Goal: Task Accomplishment & Management: Manage account settings

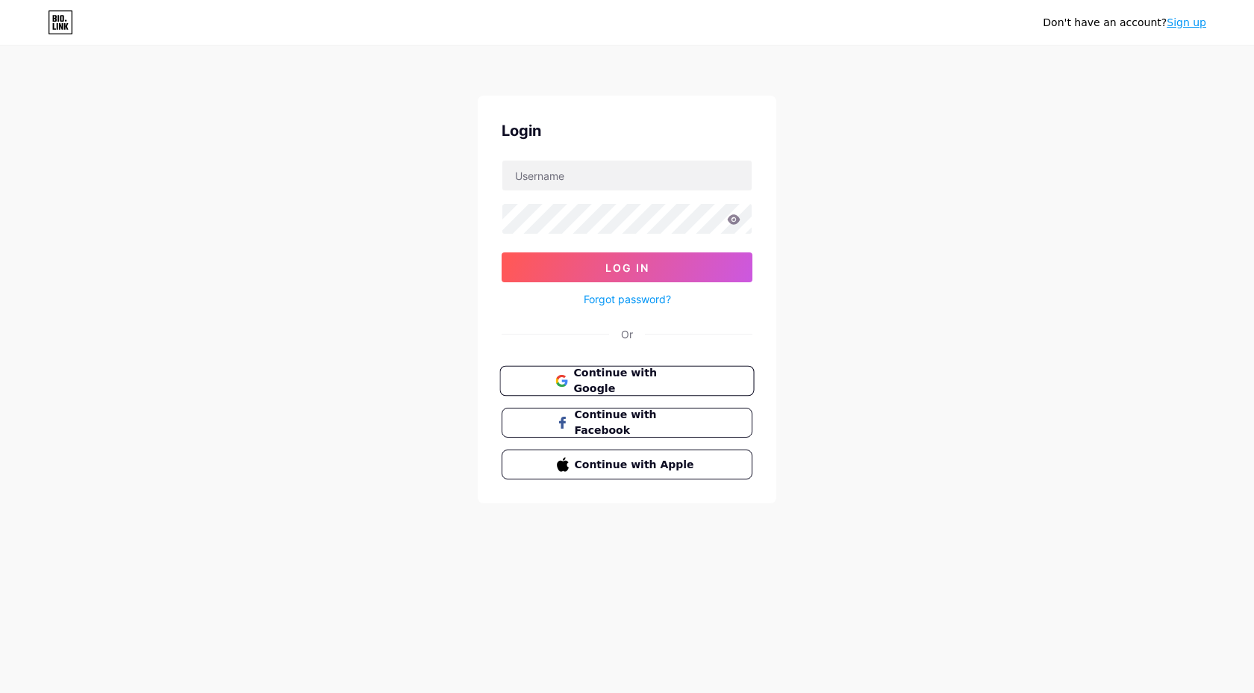
click at [620, 384] on span "Continue with Google" at bounding box center [635, 381] width 125 height 32
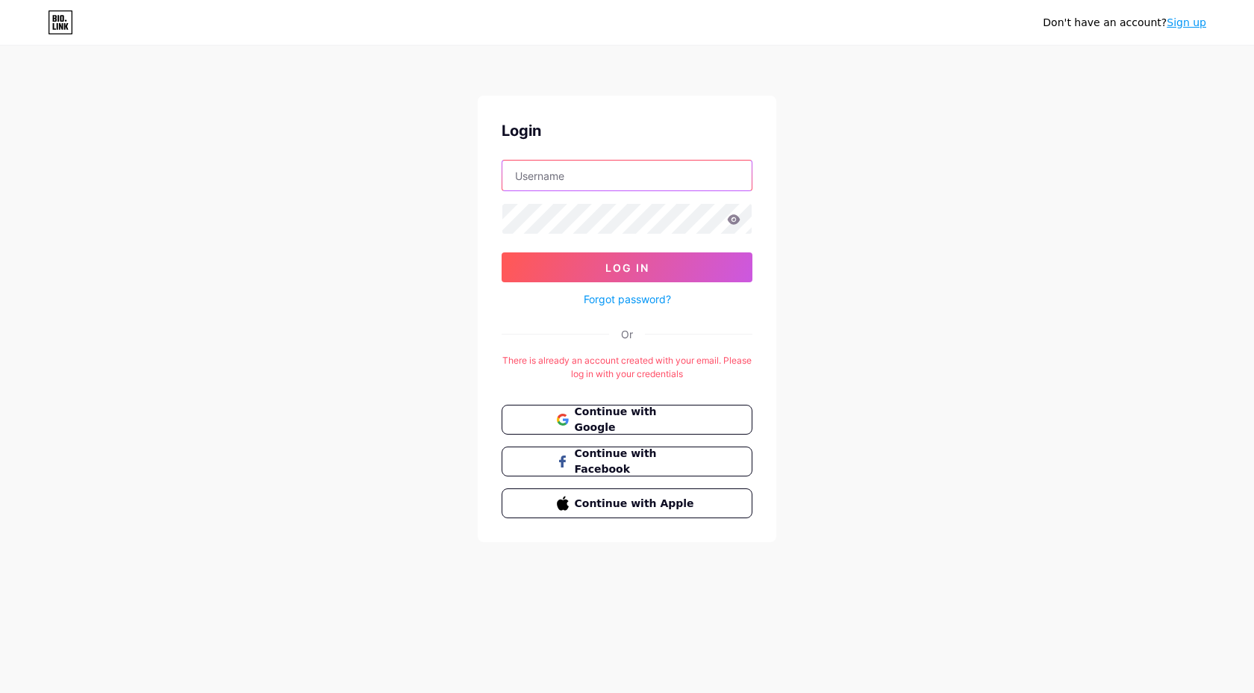
click at [644, 171] on input "text" at bounding box center [626, 176] width 249 height 30
type input "[EMAIL_ADDRESS][DOMAIN_NAME]"
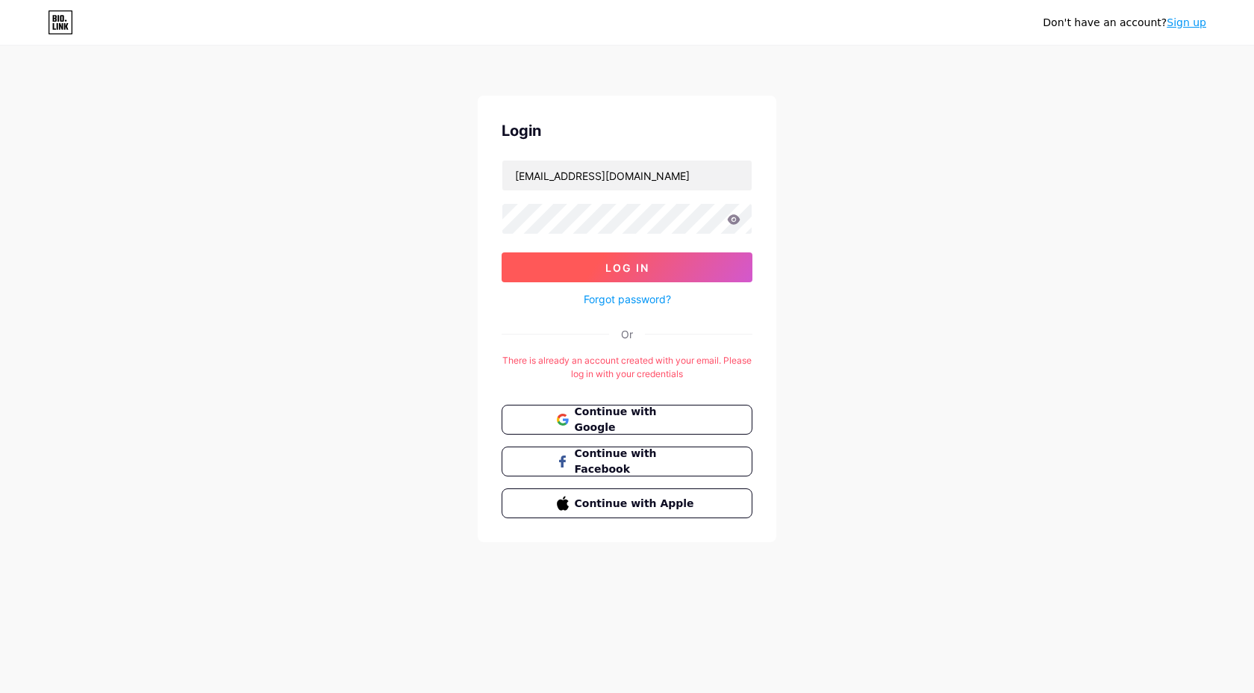
click at [655, 275] on button "Log In" at bounding box center [627, 267] width 251 height 30
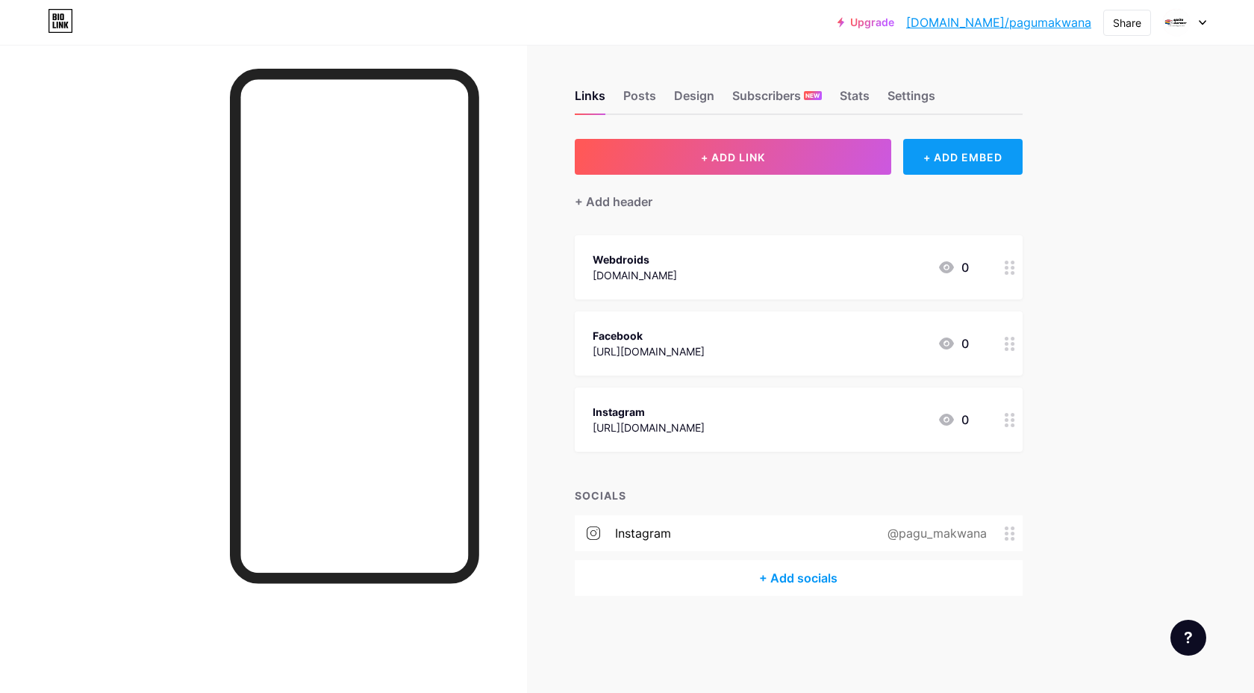
click at [966, 167] on div "+ ADD EMBED" at bounding box center [962, 157] width 119 height 36
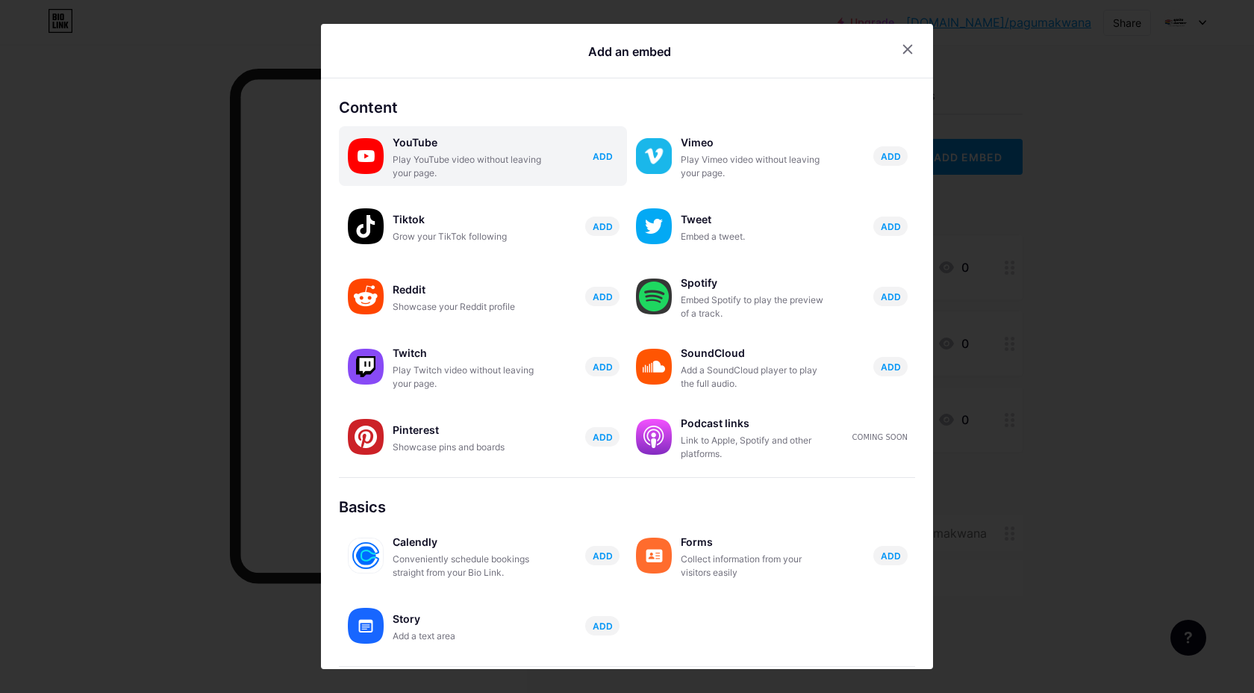
click at [608, 156] on span "ADD" at bounding box center [603, 156] width 20 height 13
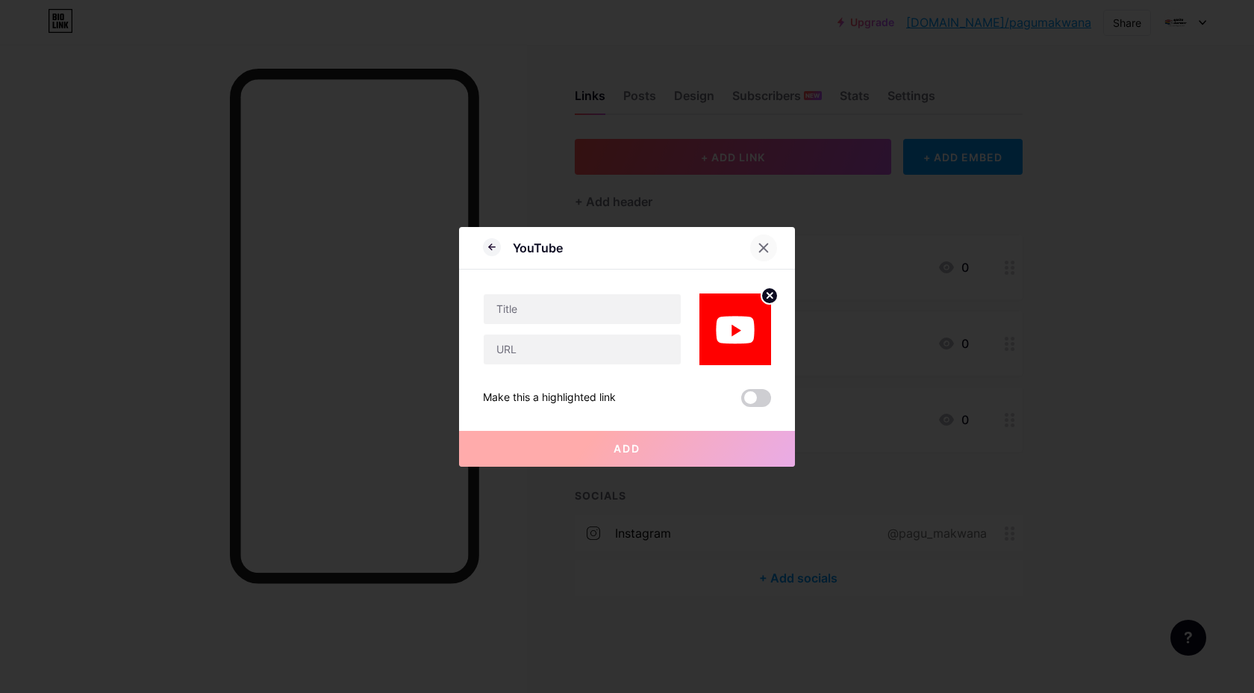
click at [764, 246] on icon at bounding box center [764, 247] width 8 height 8
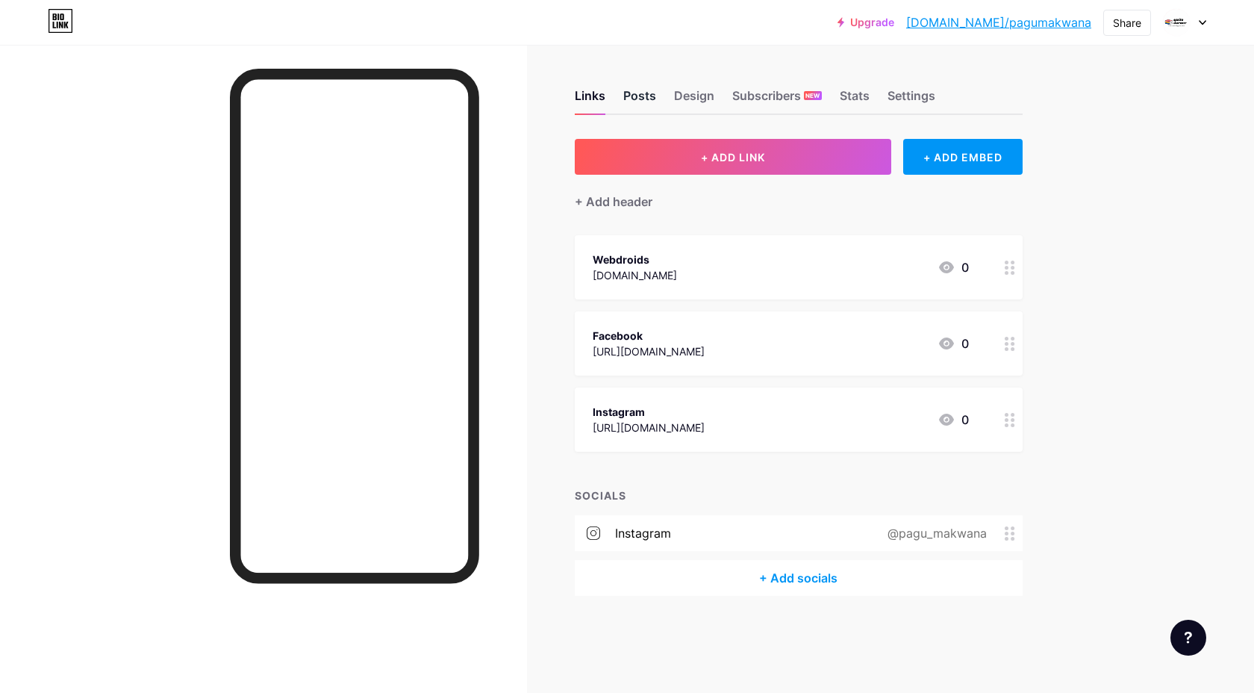
click at [638, 90] on div "Posts" at bounding box center [639, 100] width 33 height 27
click at [635, 100] on div "Posts" at bounding box center [639, 100] width 33 height 27
click at [700, 91] on div "Design" at bounding box center [694, 100] width 40 height 27
click at [641, 95] on div "Posts" at bounding box center [639, 100] width 33 height 27
click at [710, 98] on div "Design" at bounding box center [694, 100] width 40 height 27
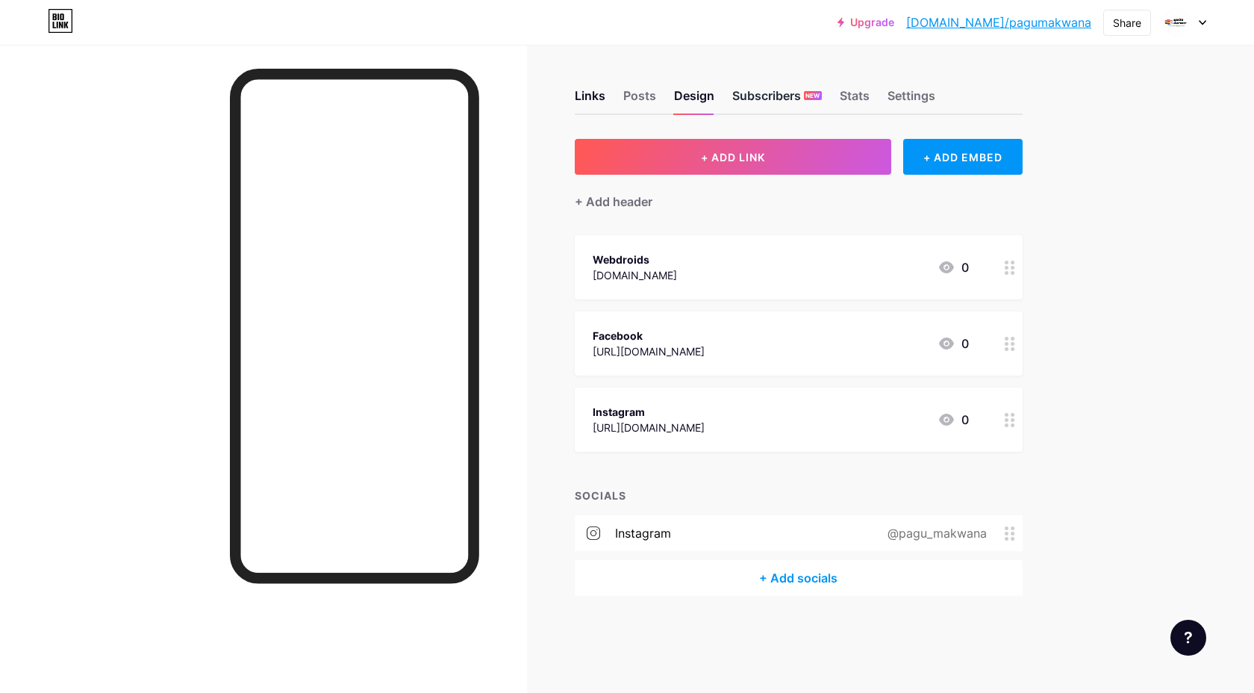
click at [770, 91] on div "Subscribers NEW" at bounding box center [777, 100] width 90 height 27
click at [638, 94] on div "Posts" at bounding box center [639, 100] width 33 height 27
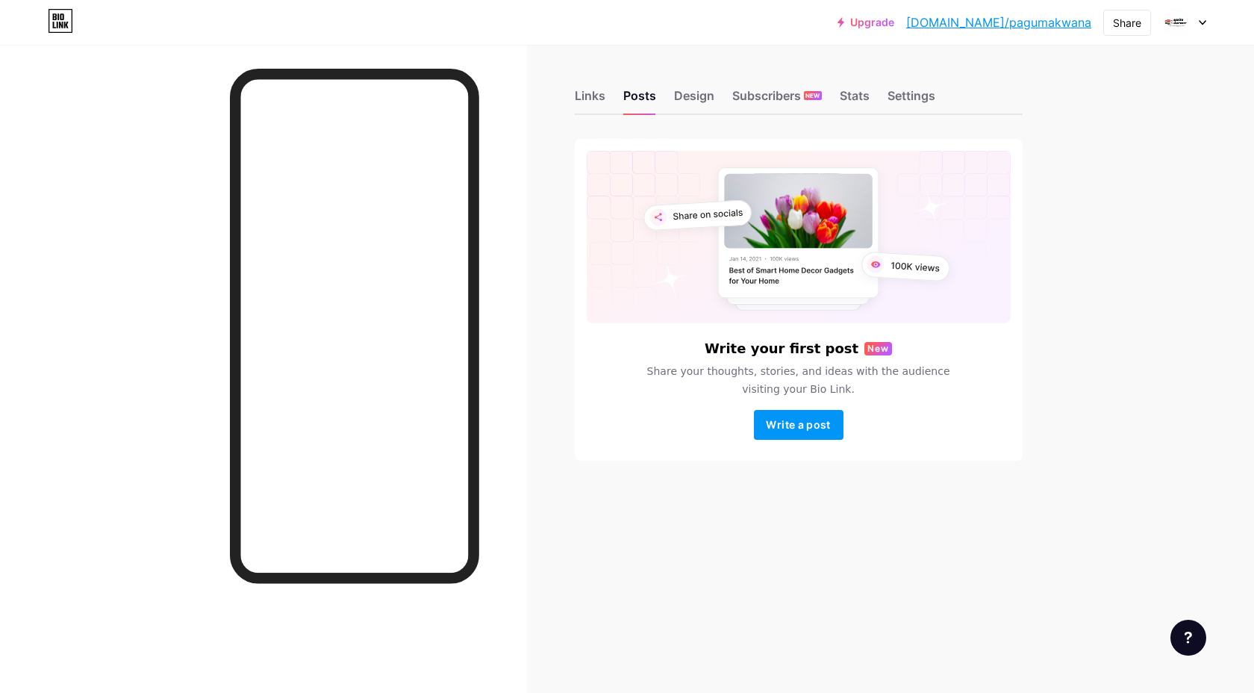
click at [720, 91] on div "Links Posts Design Subscribers NEW Stats Settings" at bounding box center [799, 89] width 448 height 52
click at [702, 94] on div "Design" at bounding box center [694, 100] width 40 height 27
click at [708, 96] on div "Design" at bounding box center [694, 100] width 40 height 27
click at [750, 96] on div "Subscribers NEW" at bounding box center [777, 100] width 90 height 27
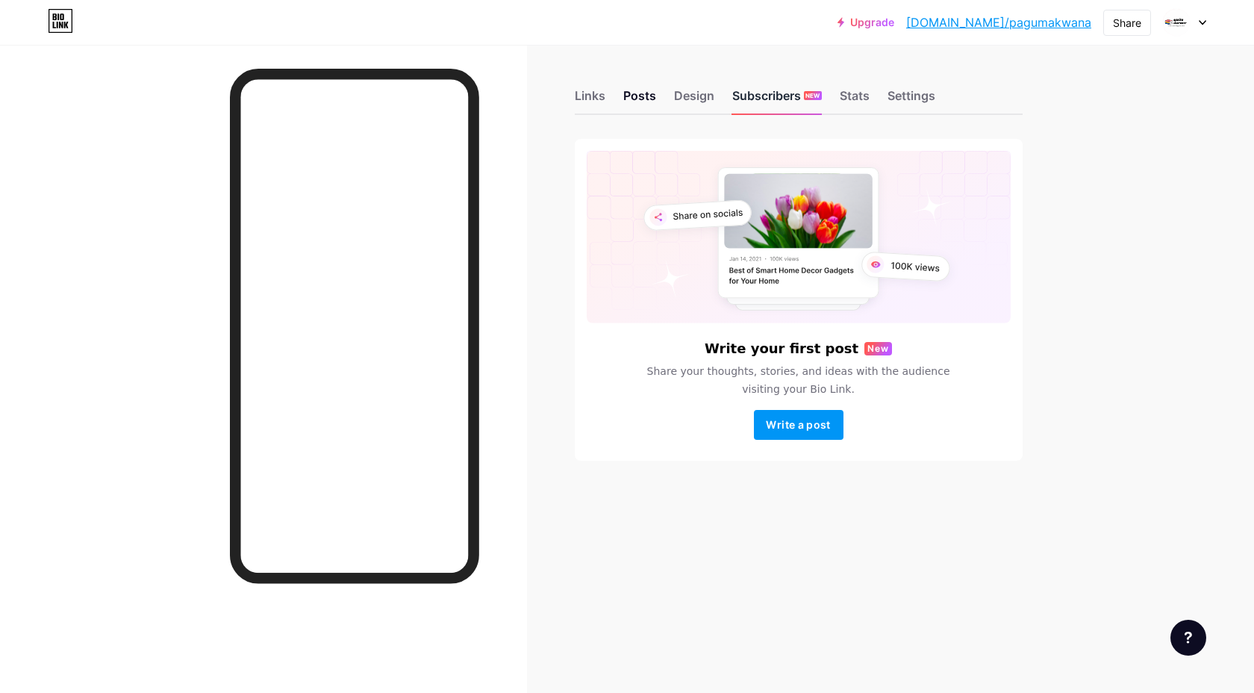
click at [750, 96] on div "Subscribers NEW" at bounding box center [777, 100] width 90 height 27
click at [865, 102] on div "Stats" at bounding box center [855, 100] width 30 height 27
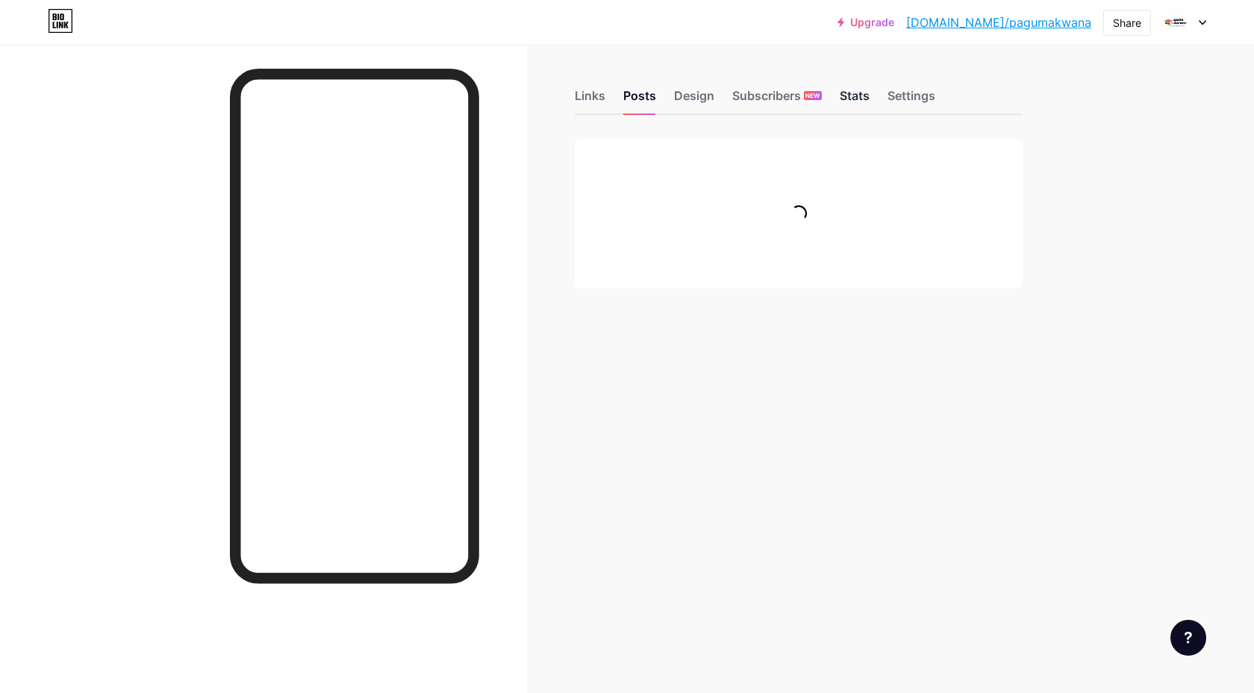
click at [859, 99] on div "Stats" at bounding box center [855, 100] width 30 height 27
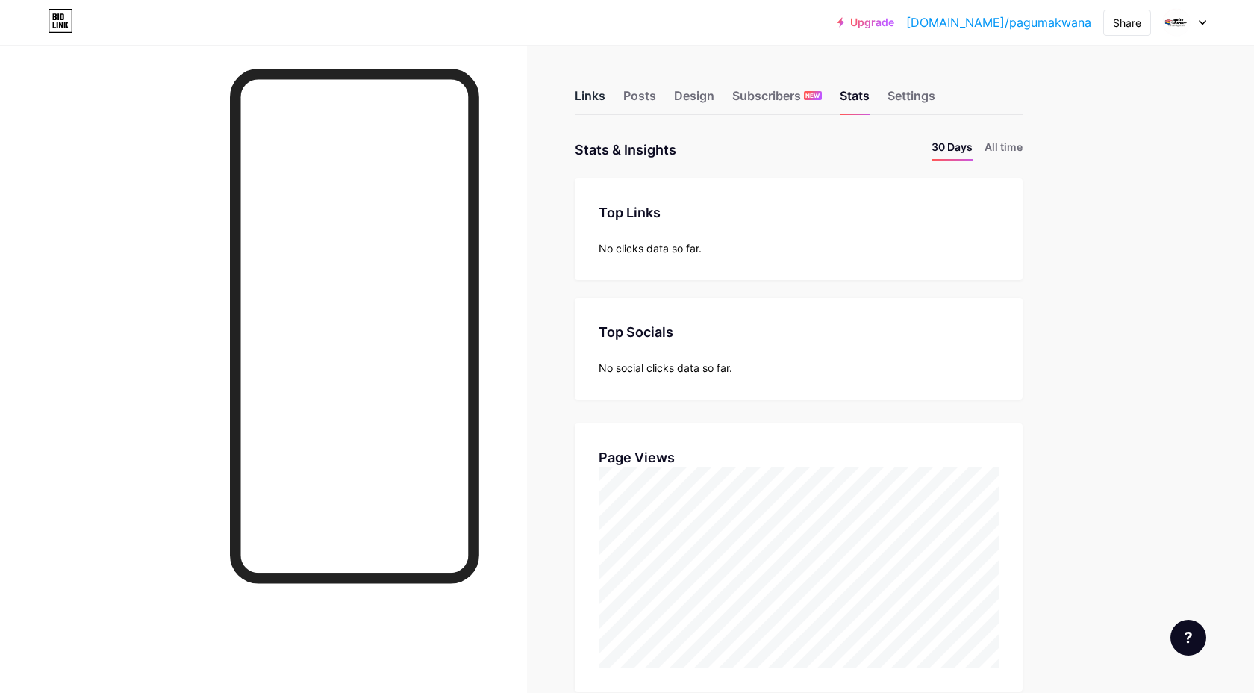
click at [594, 101] on div "Links" at bounding box center [590, 100] width 31 height 27
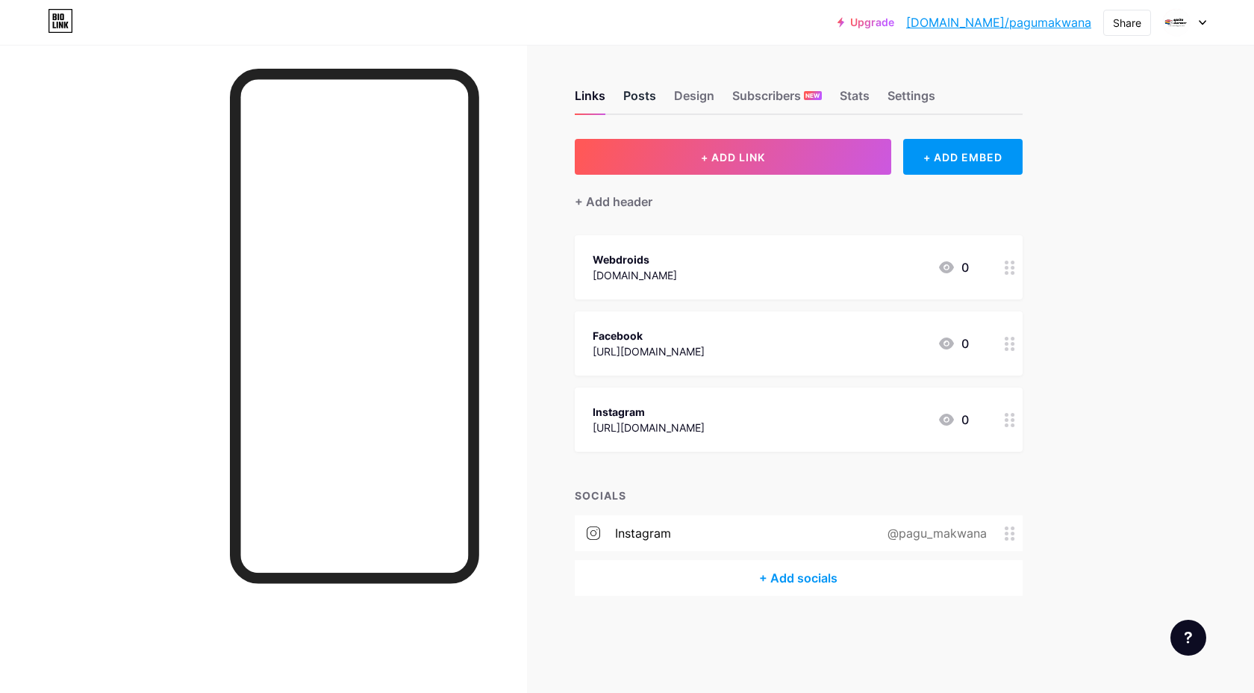
click at [644, 93] on div "Posts" at bounding box center [639, 100] width 33 height 27
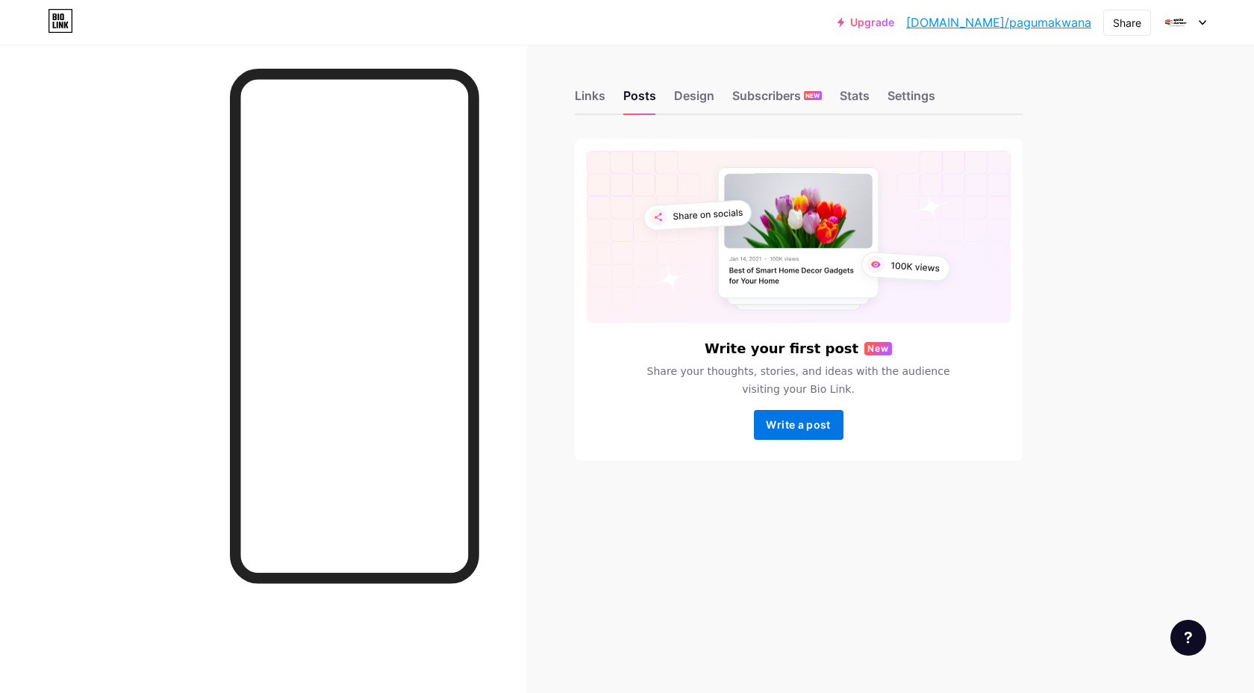
click at [782, 425] on span "Write a post" at bounding box center [798, 424] width 64 height 13
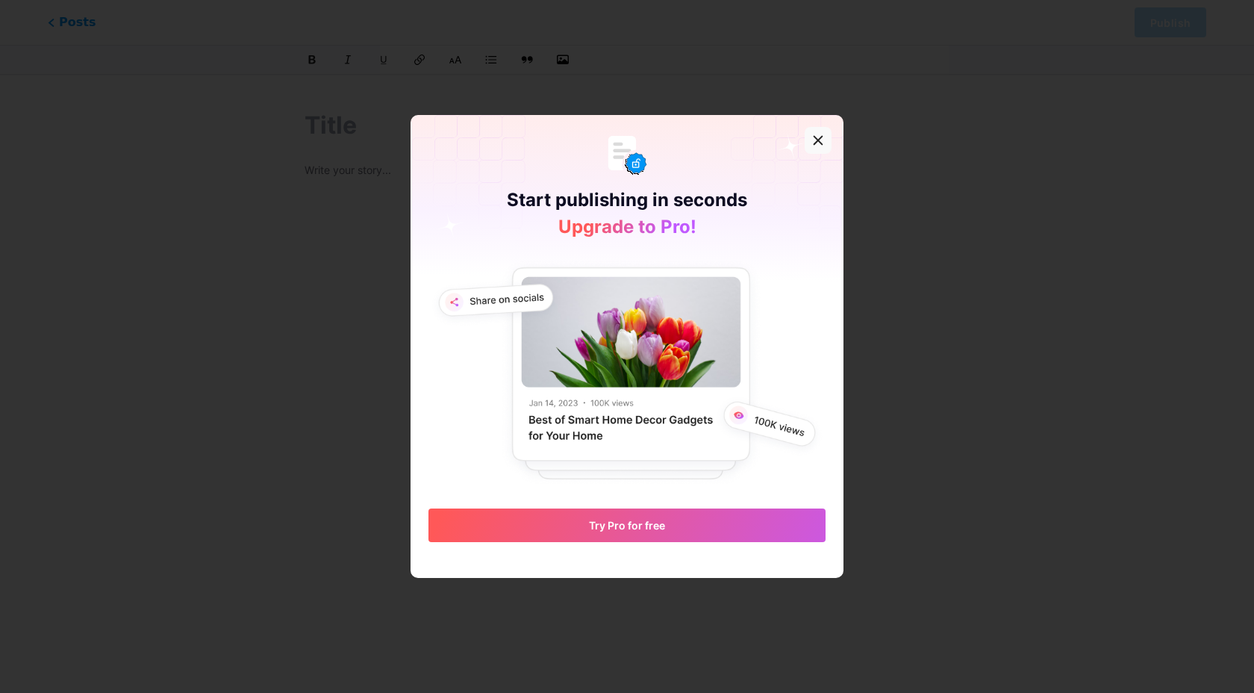
click at [817, 141] on icon at bounding box center [818, 141] width 8 height 8
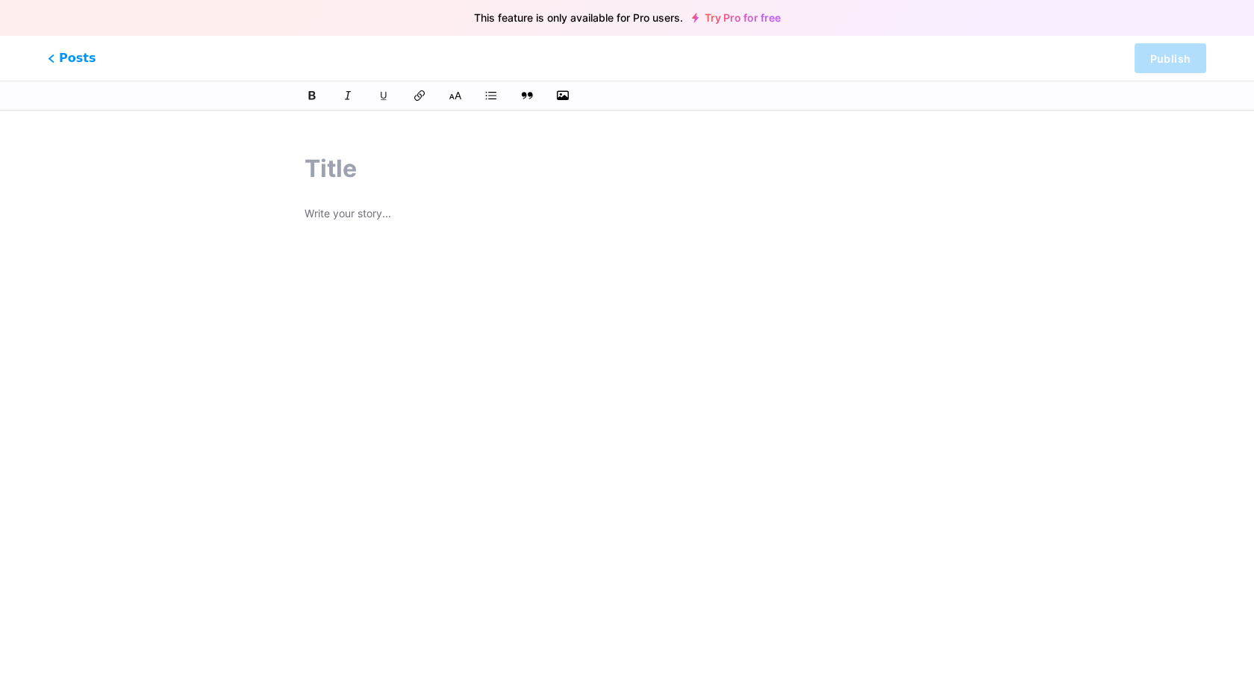
click at [329, 214] on p at bounding box center [627, 215] width 645 height 21
click at [328, 170] on input "text" at bounding box center [627, 169] width 645 height 36
click at [78, 59] on span "Posts" at bounding box center [72, 58] width 53 height 19
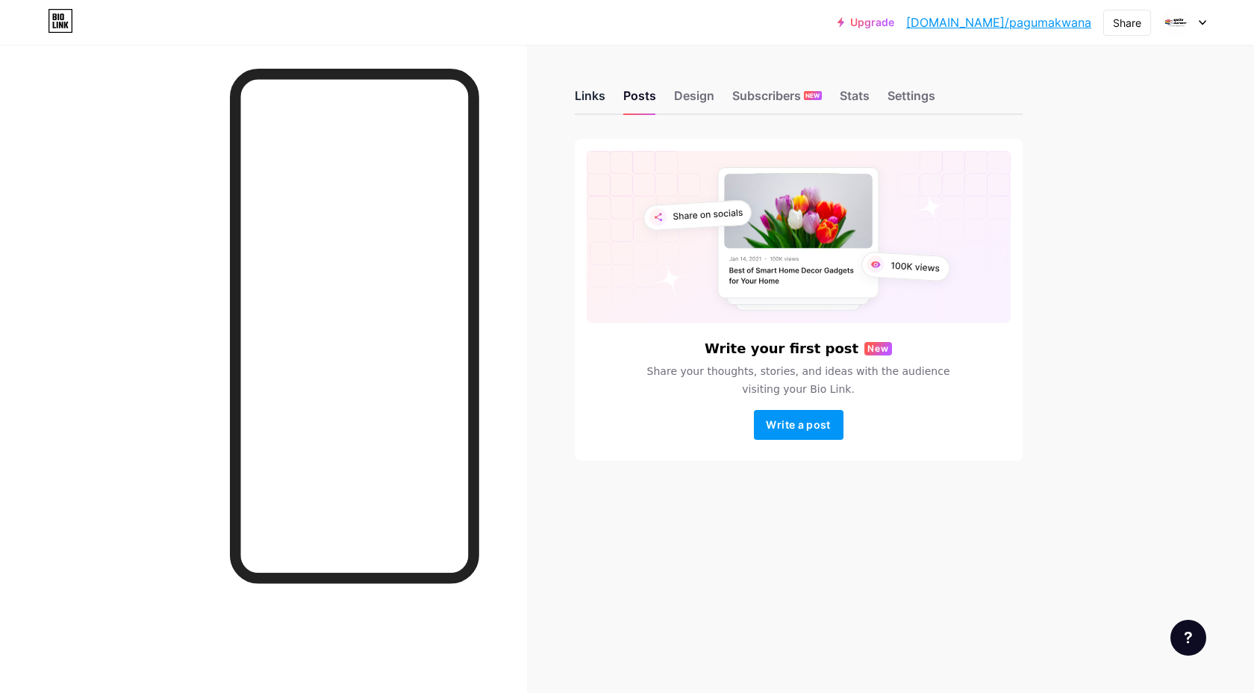
click at [594, 99] on div "Links" at bounding box center [590, 100] width 31 height 27
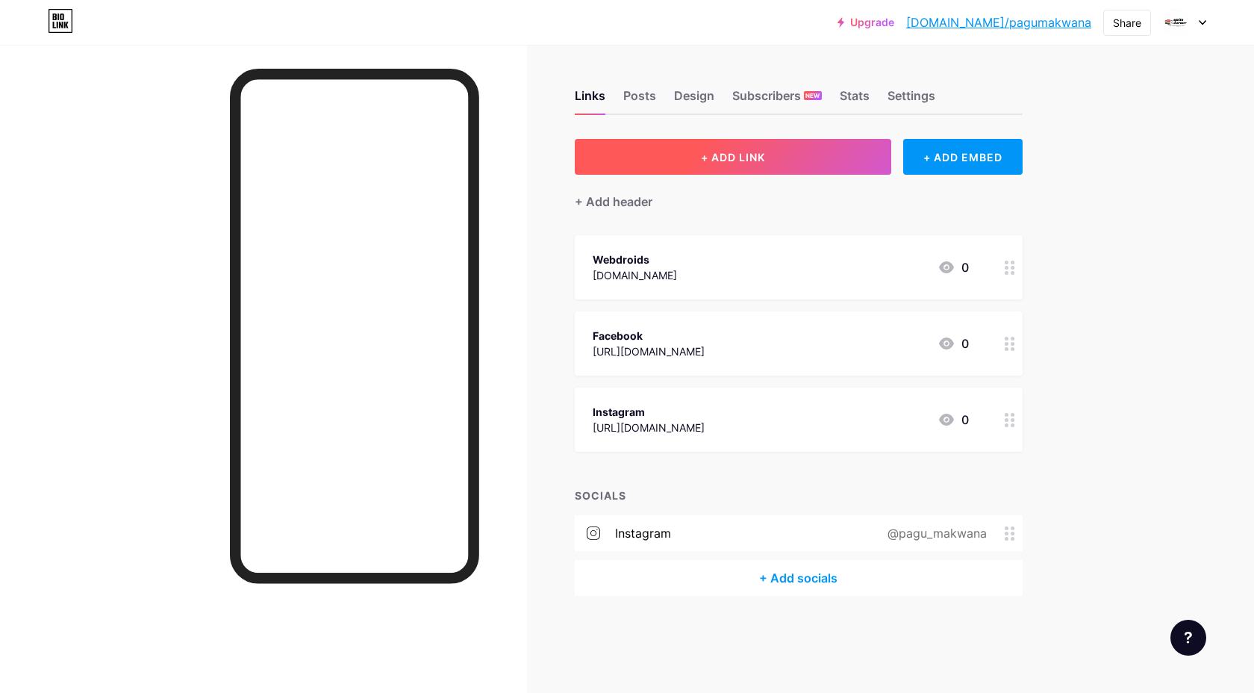
click at [833, 157] on button "+ ADD LINK" at bounding box center [733, 157] width 317 height 36
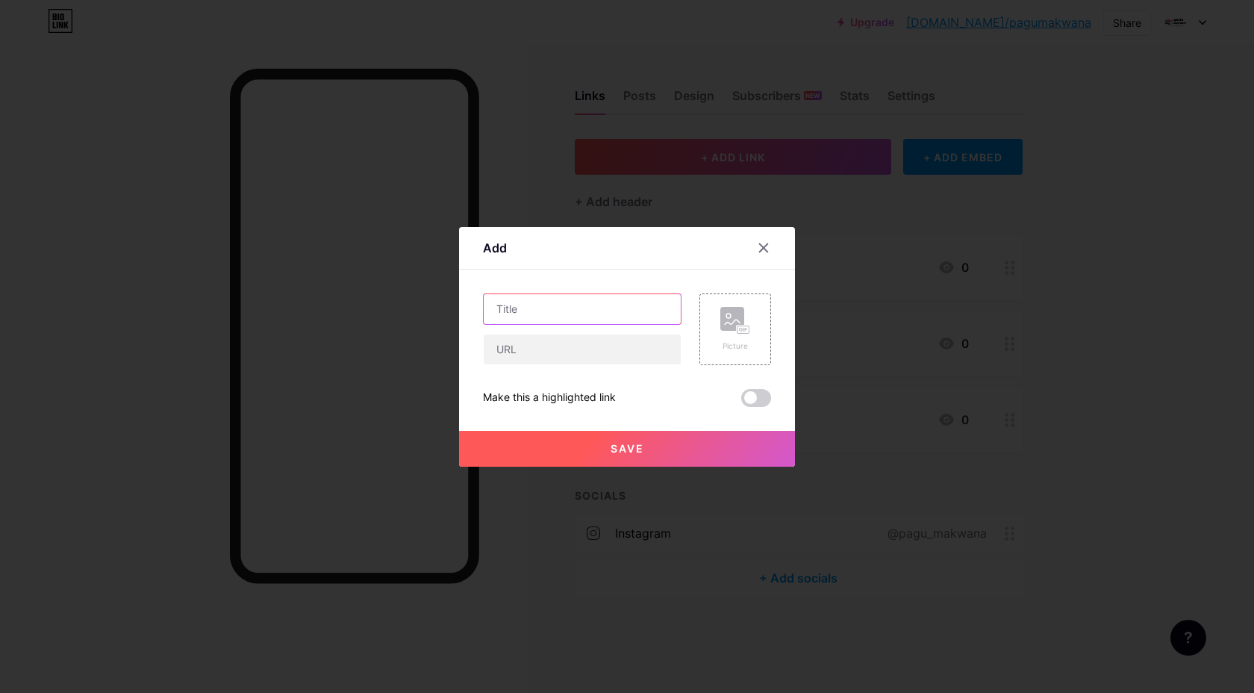
click at [563, 305] on input "text" at bounding box center [582, 309] width 197 height 30
type input "sample"
type input "[DOMAIN_NAME]"
click at [664, 443] on button "Save" at bounding box center [627, 449] width 336 height 36
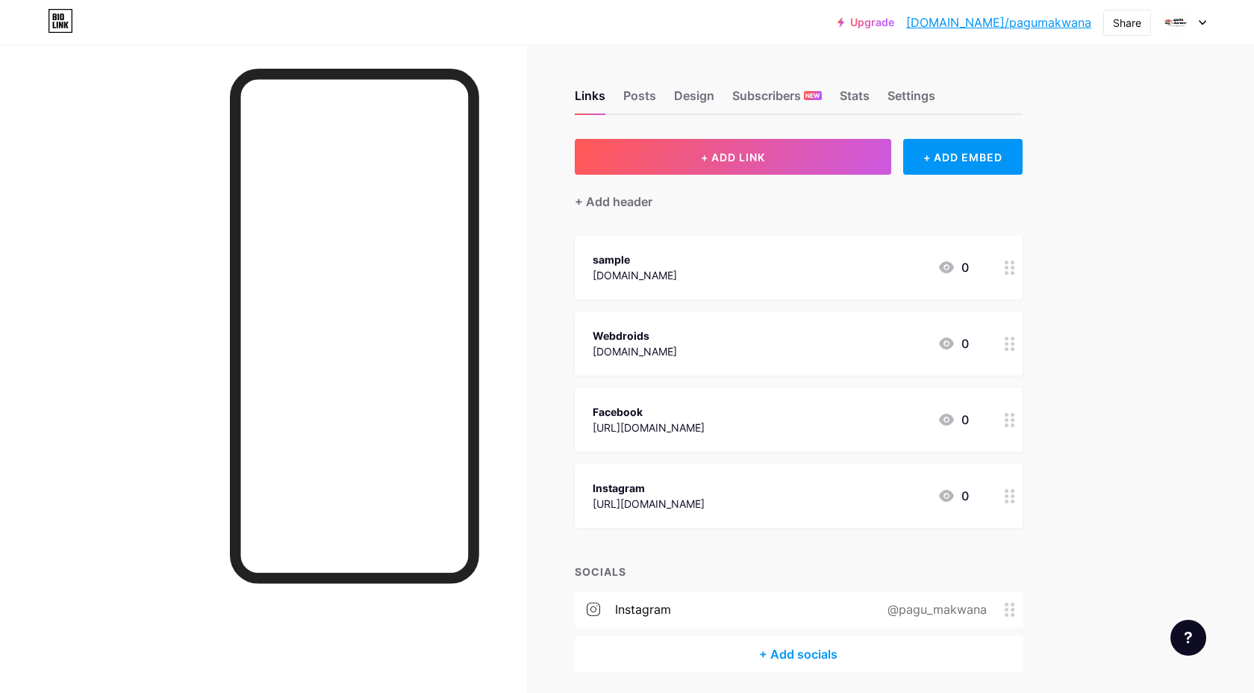
click at [894, 23] on link "Upgrade" at bounding box center [866, 22] width 57 height 12
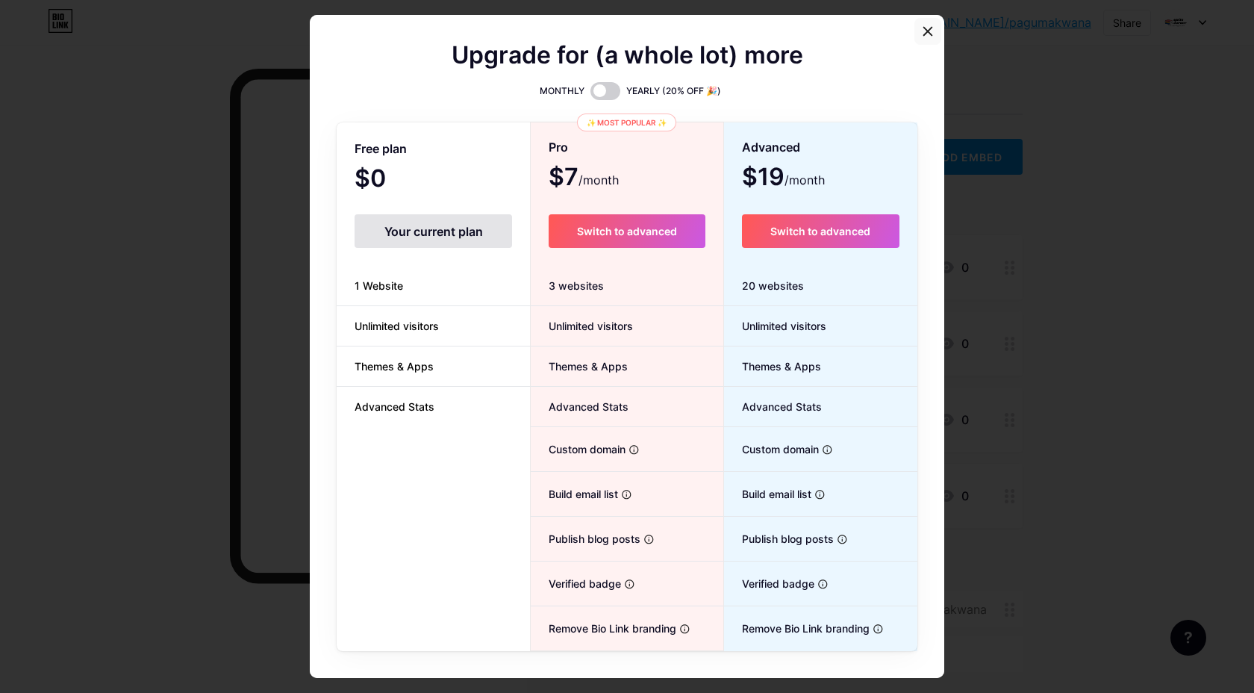
click at [933, 28] on icon at bounding box center [928, 31] width 12 height 12
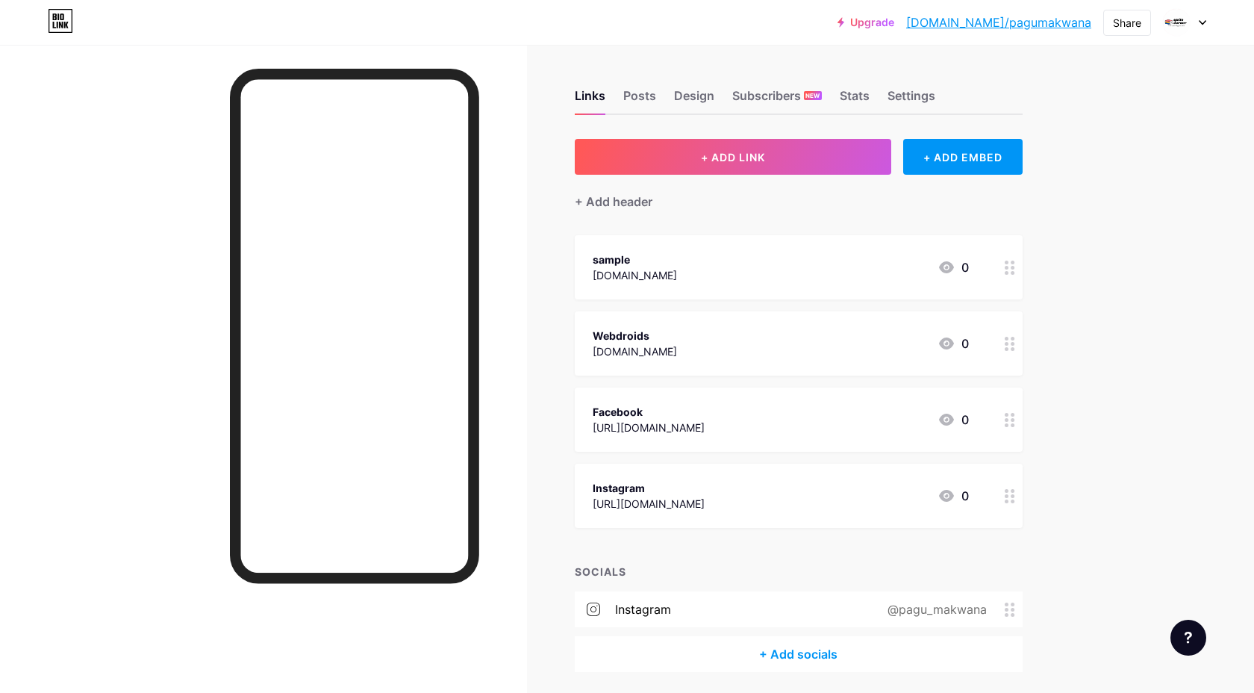
click at [1192, 24] on div at bounding box center [1184, 22] width 43 height 27
click at [1098, 131] on div "+ Add a new page" at bounding box center [1114, 129] width 167 height 15
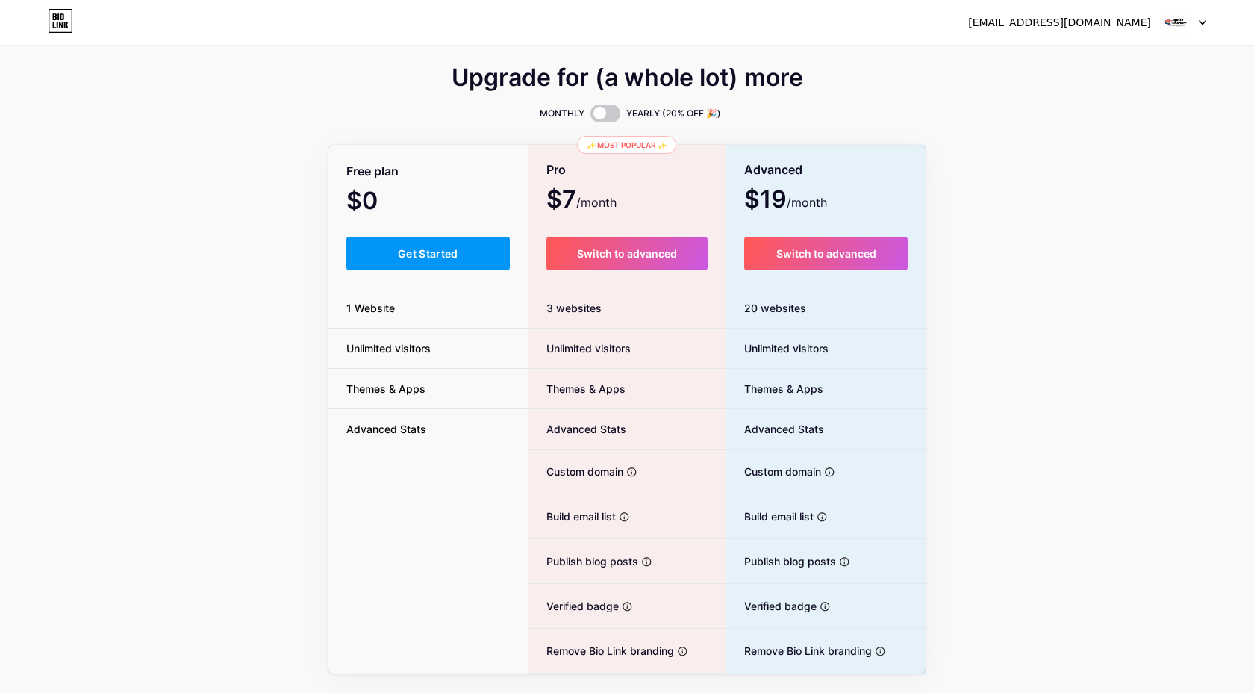
click at [1197, 14] on div at bounding box center [1184, 22] width 43 height 27
click at [1123, 65] on link "Dashboard" at bounding box center [1113, 61] width 185 height 40
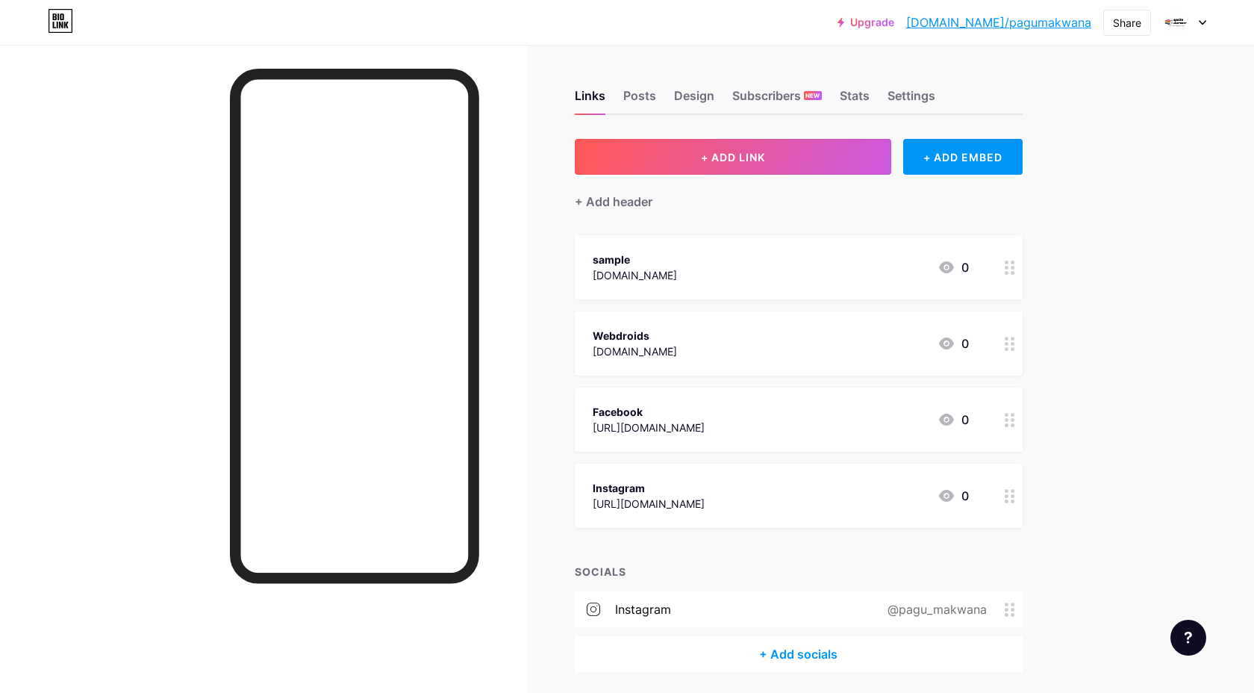
click at [1190, 24] on div at bounding box center [1184, 22] width 43 height 27
click at [1097, 172] on link "Account settings" at bounding box center [1113, 169] width 185 height 40
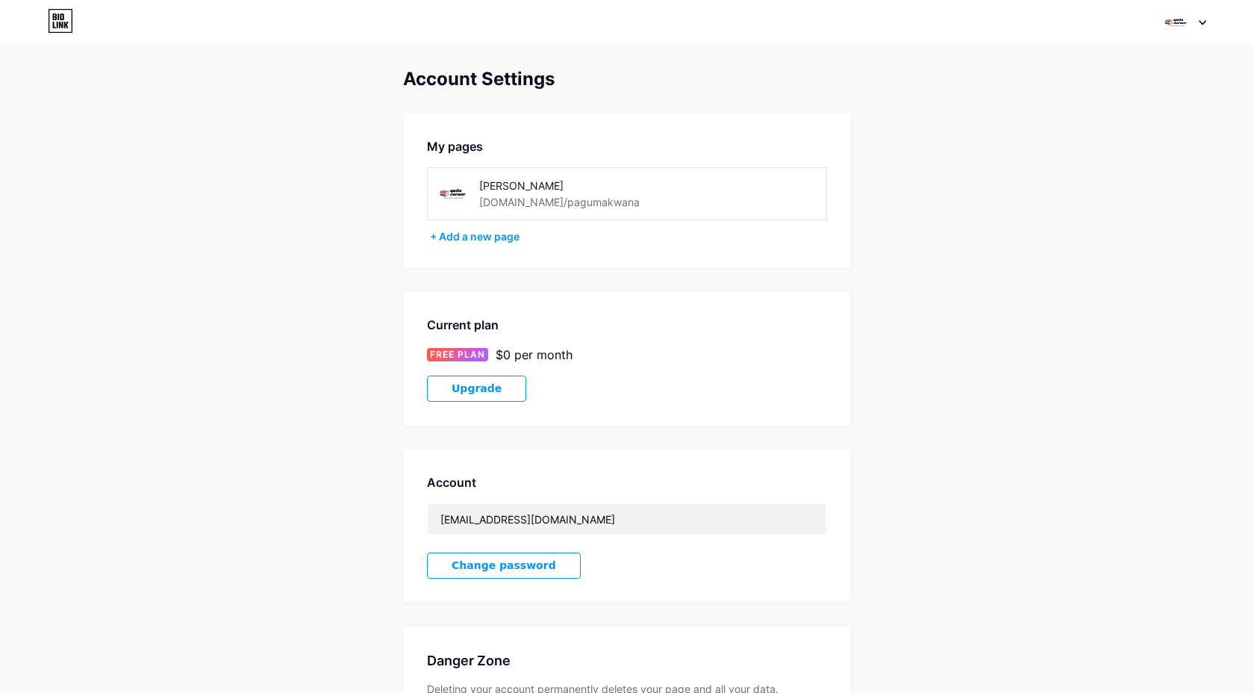
click at [63, 22] on icon at bounding box center [61, 25] width 4 height 7
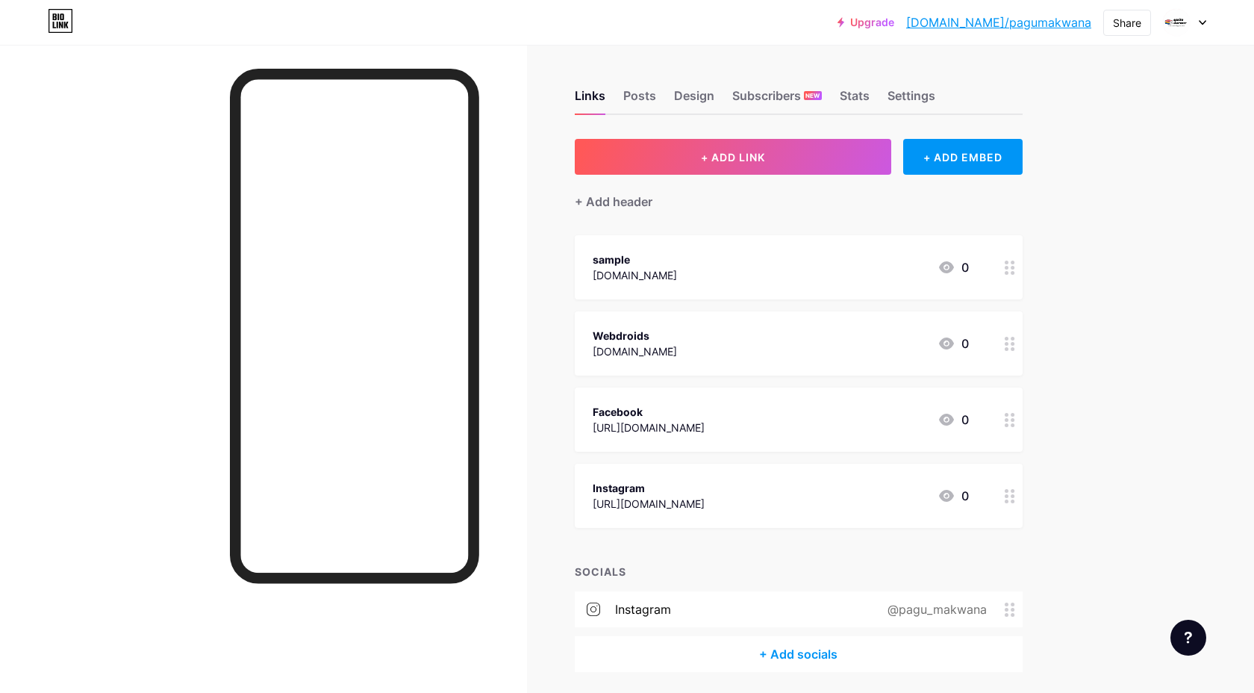
click at [943, 266] on icon at bounding box center [946, 267] width 15 height 12
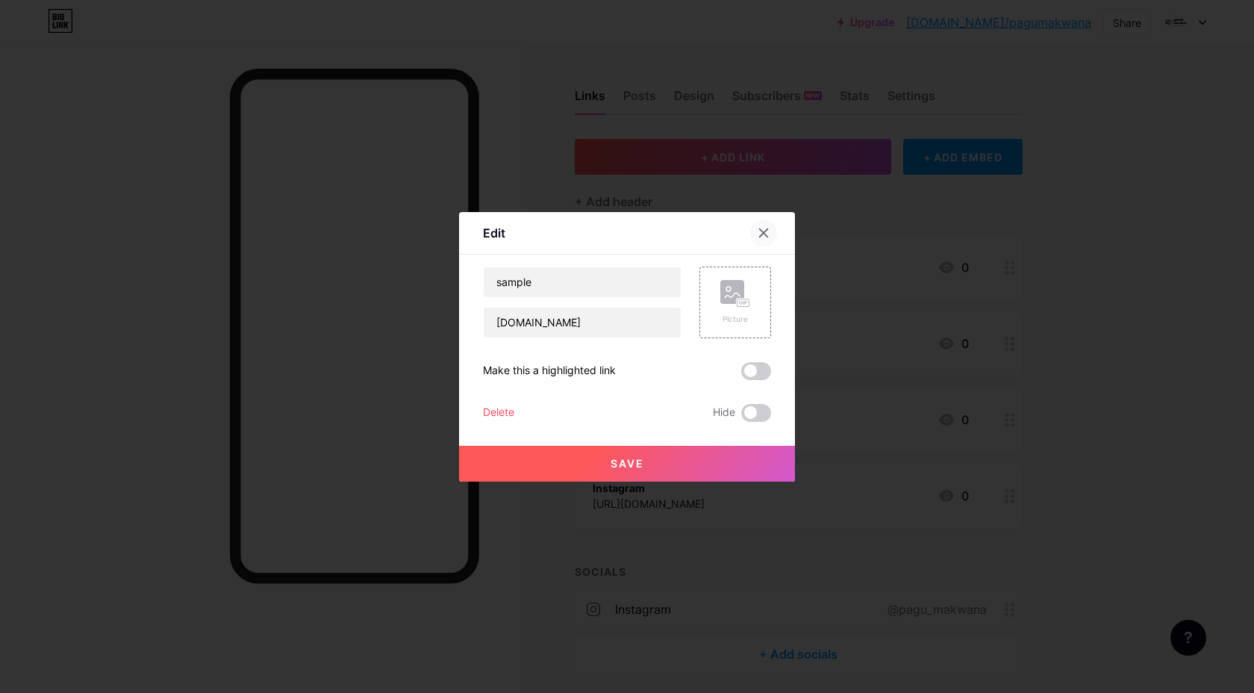
click at [753, 228] on div at bounding box center [763, 232] width 27 height 27
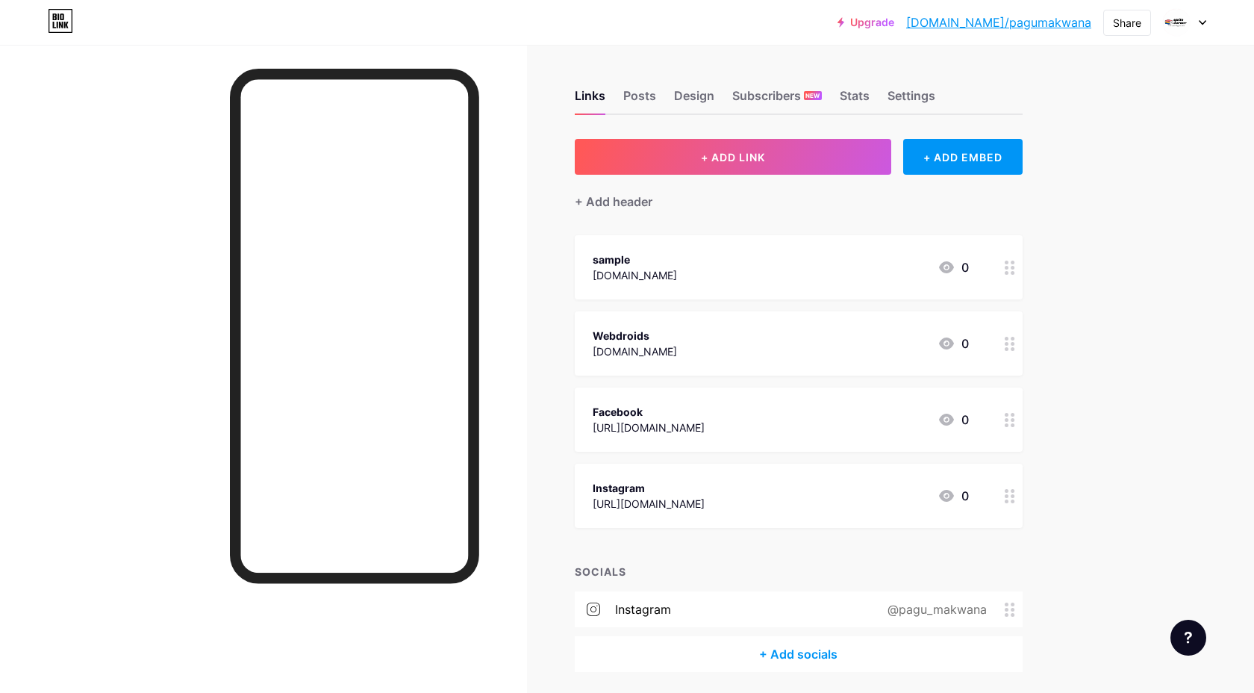
click at [947, 270] on icon at bounding box center [946, 267] width 15 height 12
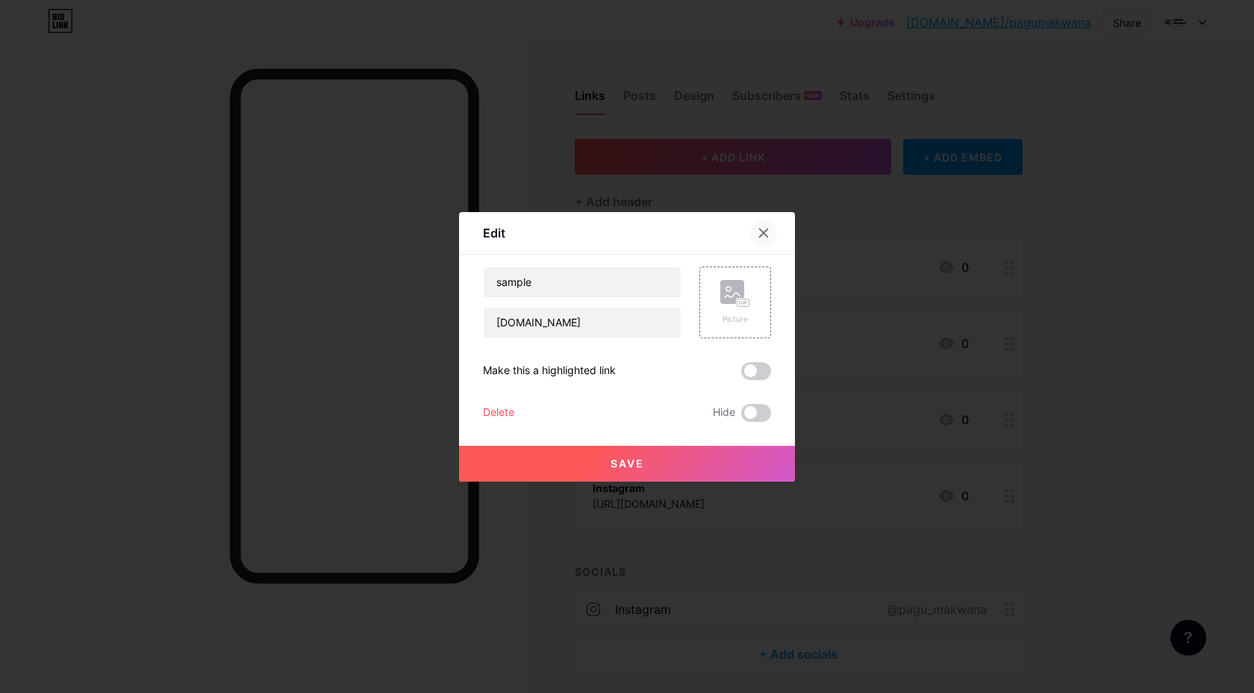
click at [757, 233] on div at bounding box center [763, 232] width 27 height 27
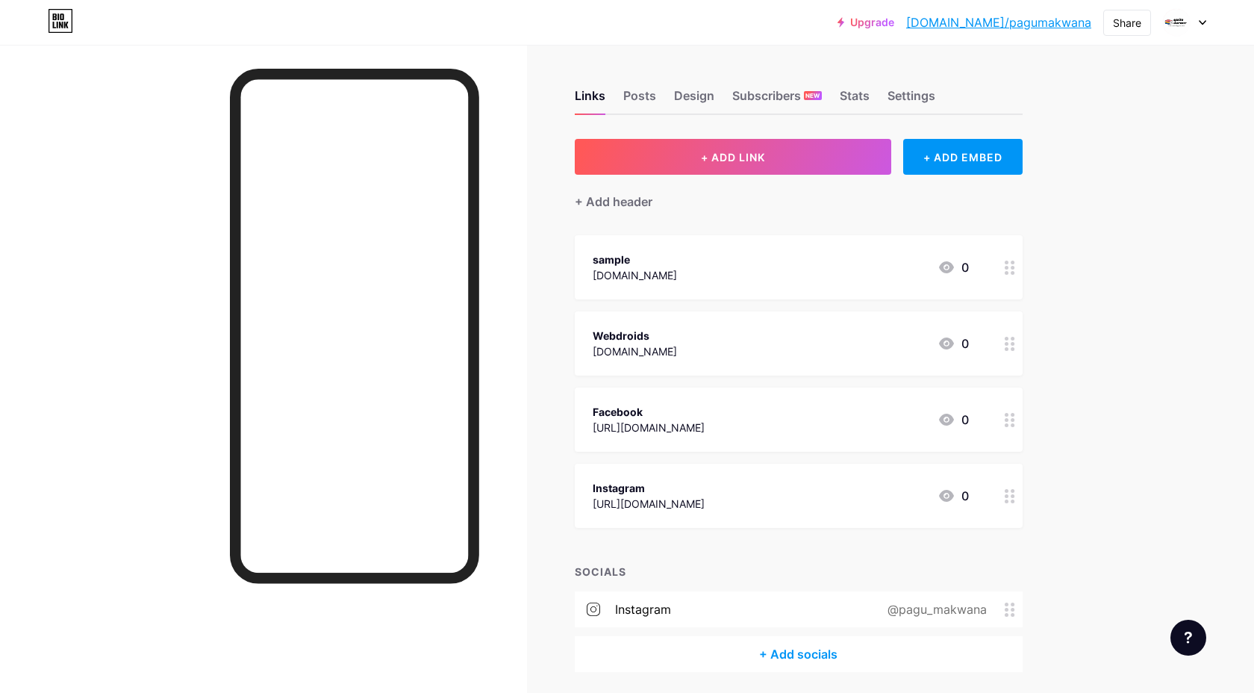
click at [943, 268] on icon at bounding box center [946, 267] width 15 height 12
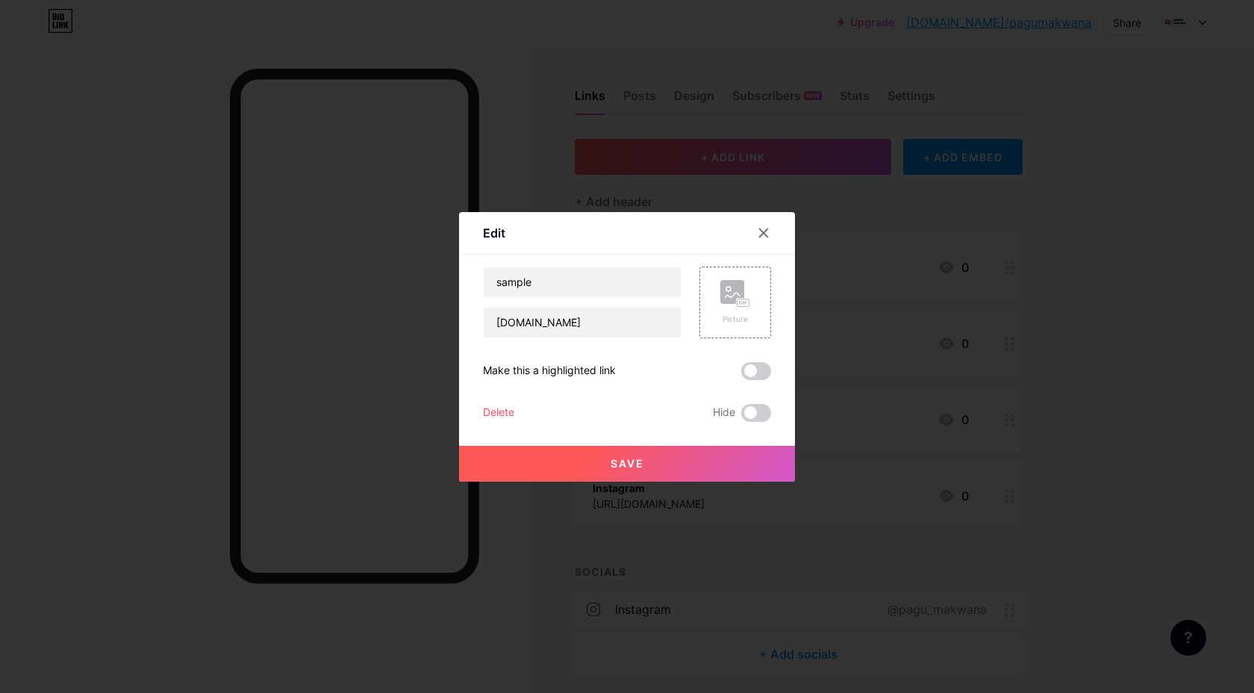
click at [943, 268] on div at bounding box center [627, 346] width 1254 height 693
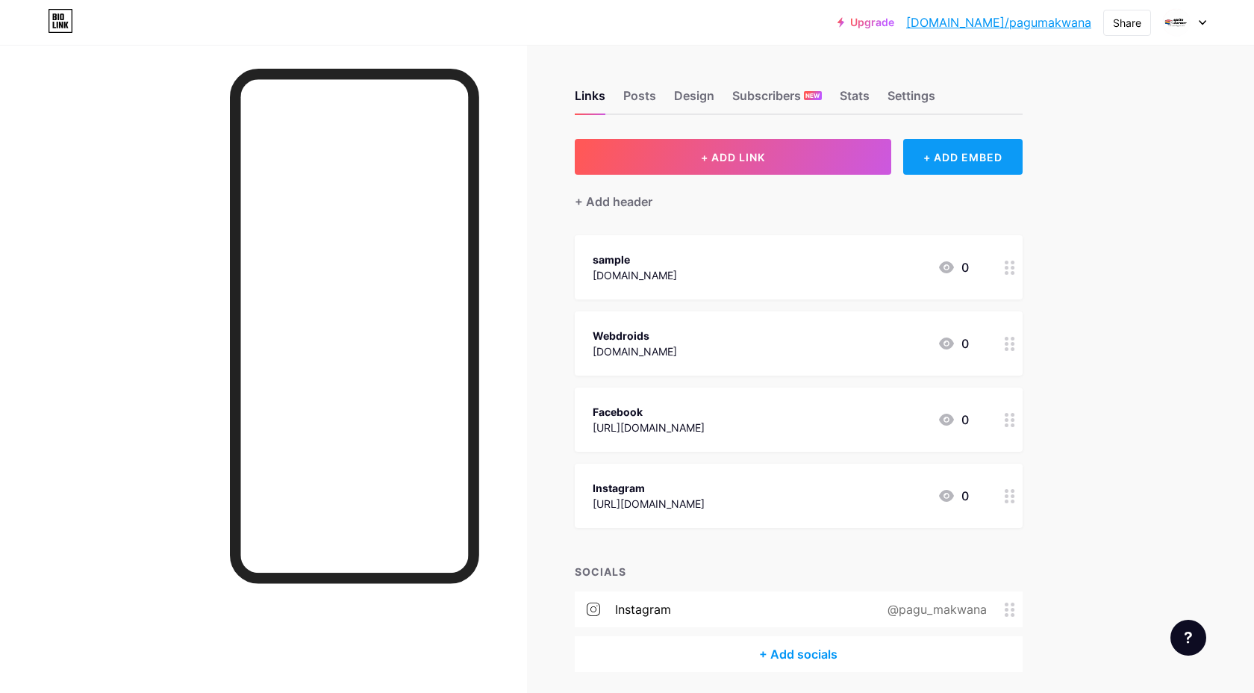
click at [948, 150] on div "+ ADD EMBED" at bounding box center [962, 157] width 119 height 36
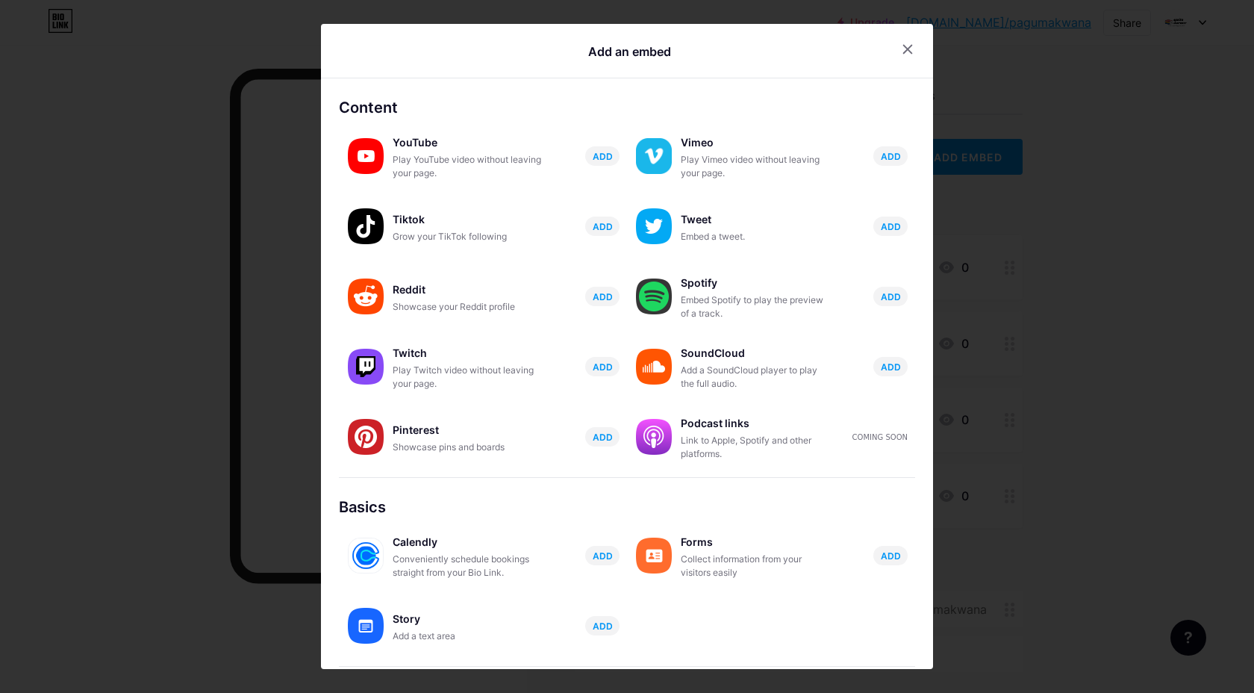
scroll to position [116, 0]
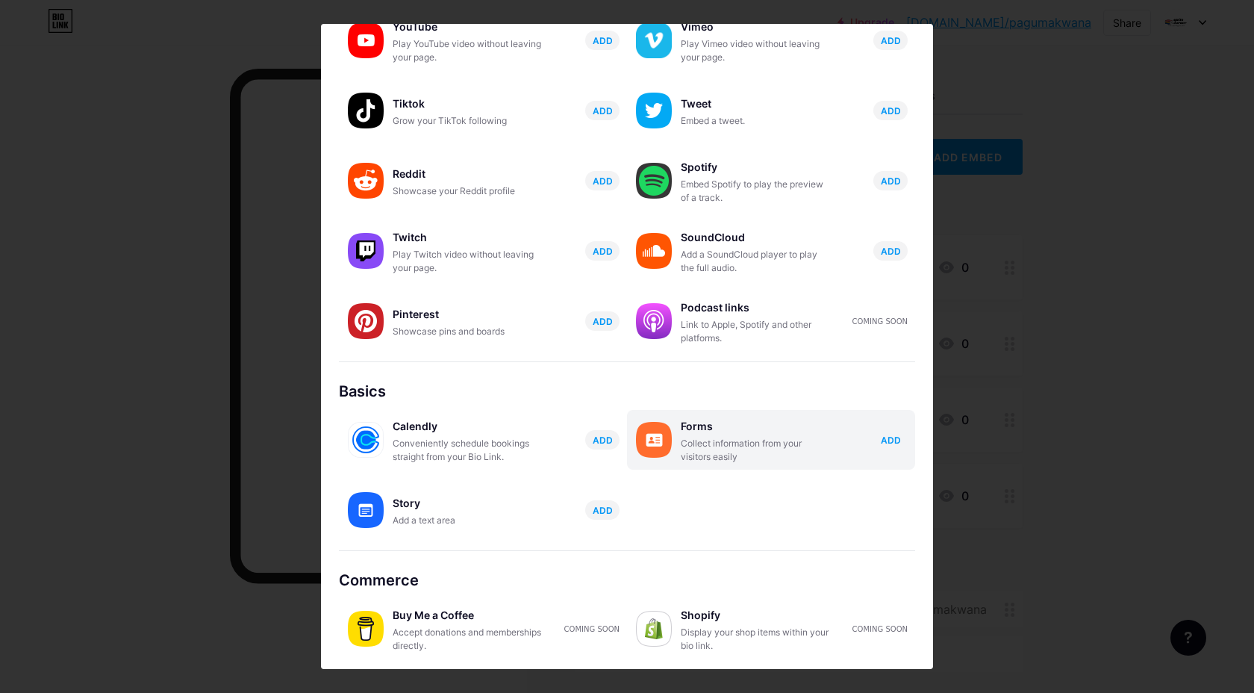
click at [883, 438] on span "ADD" at bounding box center [891, 440] width 20 height 13
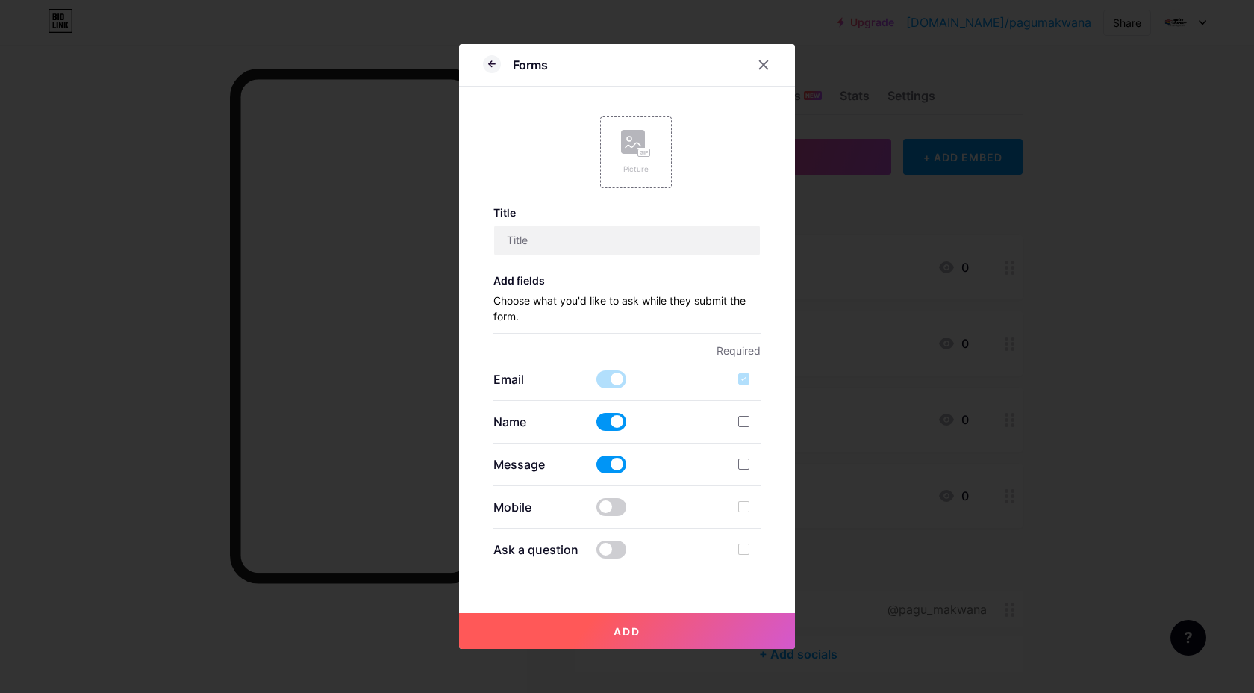
scroll to position [0, 0]
click at [765, 65] on icon at bounding box center [764, 65] width 12 height 12
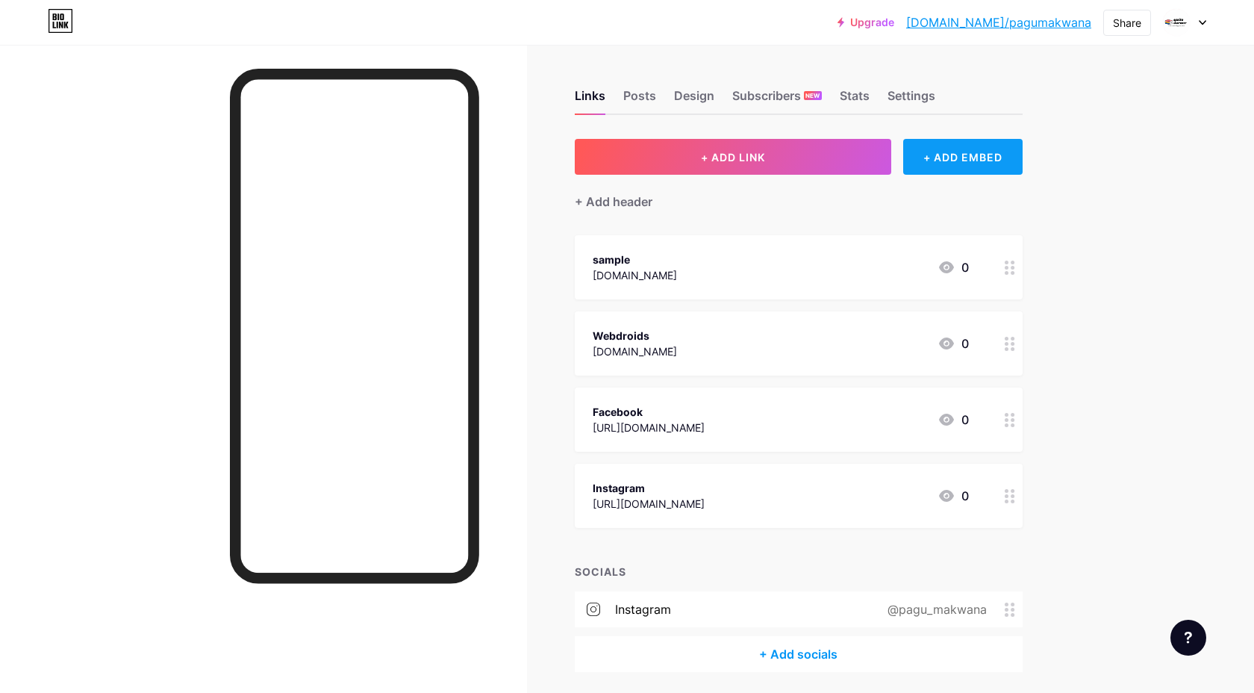
click at [963, 159] on div "+ ADD EMBED" at bounding box center [962, 157] width 119 height 36
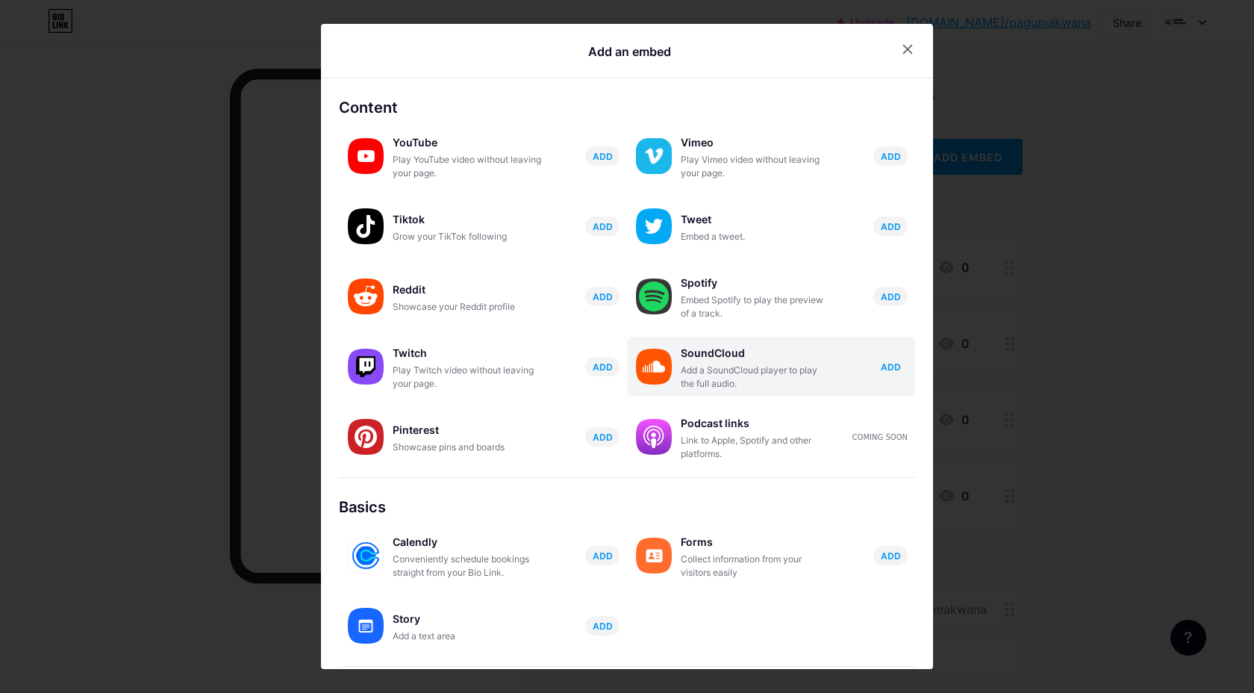
scroll to position [116, 0]
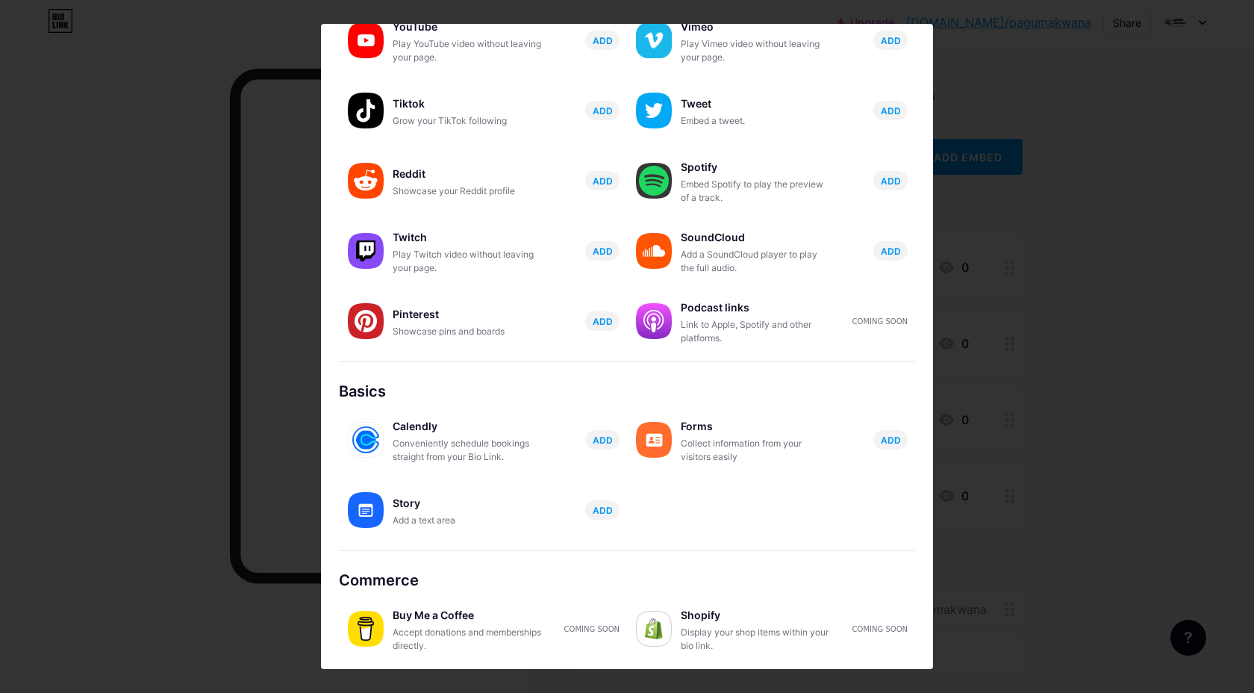
click at [446, 618] on div "Buy Me a Coffee" at bounding box center [467, 615] width 149 height 21
click at [698, 622] on div "Shopify" at bounding box center [755, 615] width 149 height 21
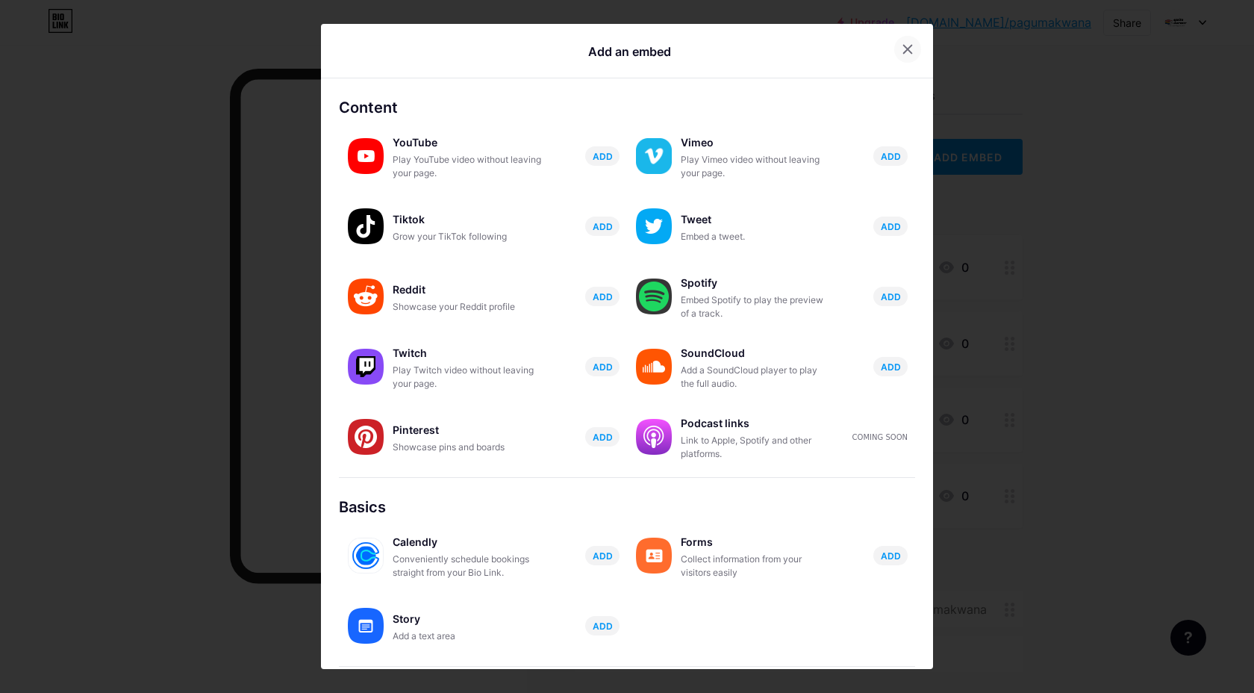
click at [909, 54] on icon at bounding box center [908, 49] width 12 height 12
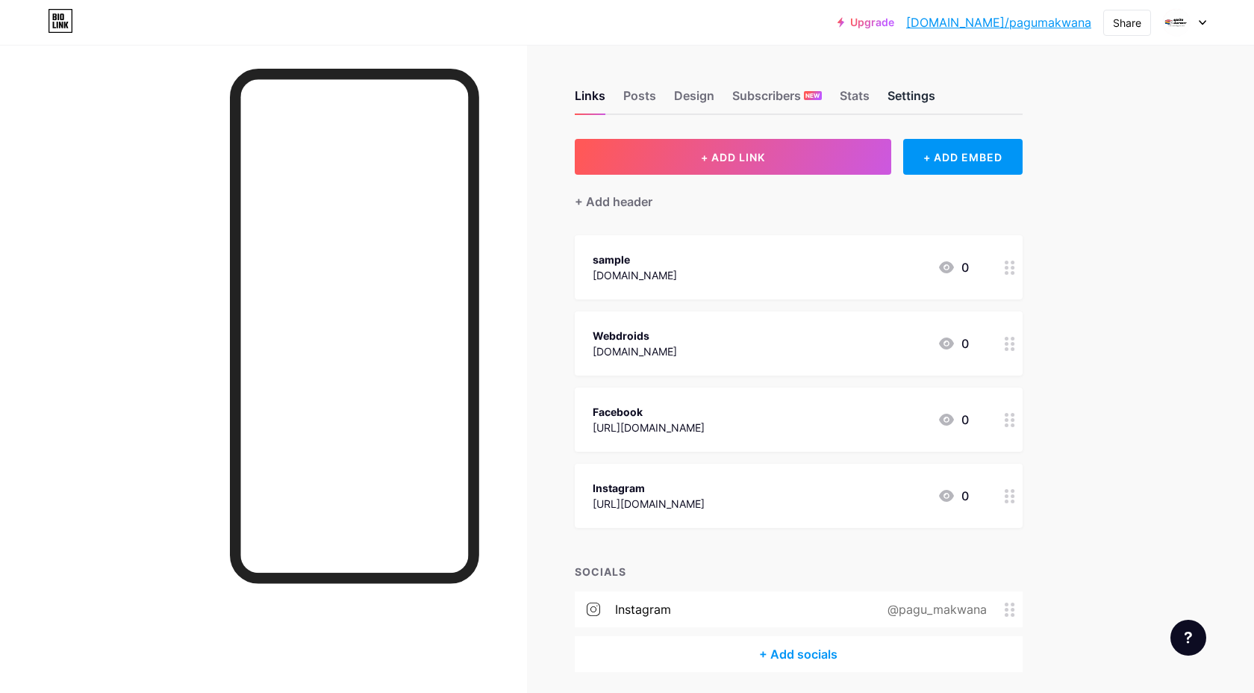
click at [918, 97] on div "Settings" at bounding box center [912, 100] width 48 height 27
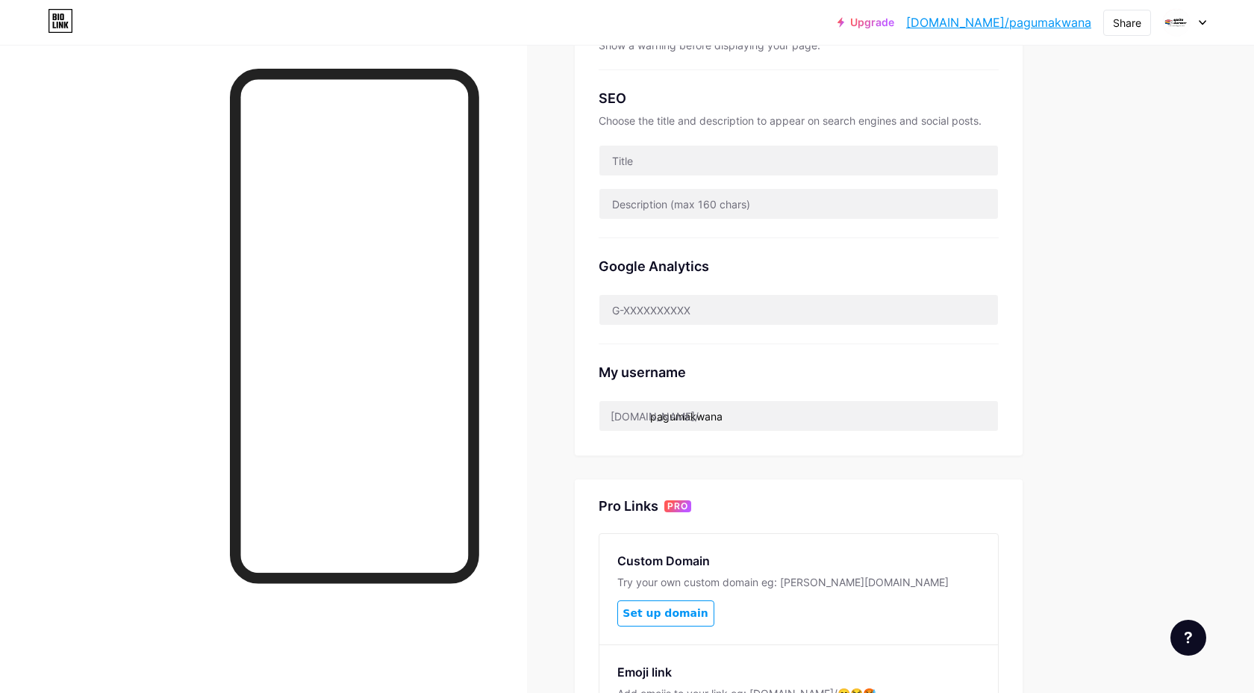
scroll to position [307, 0]
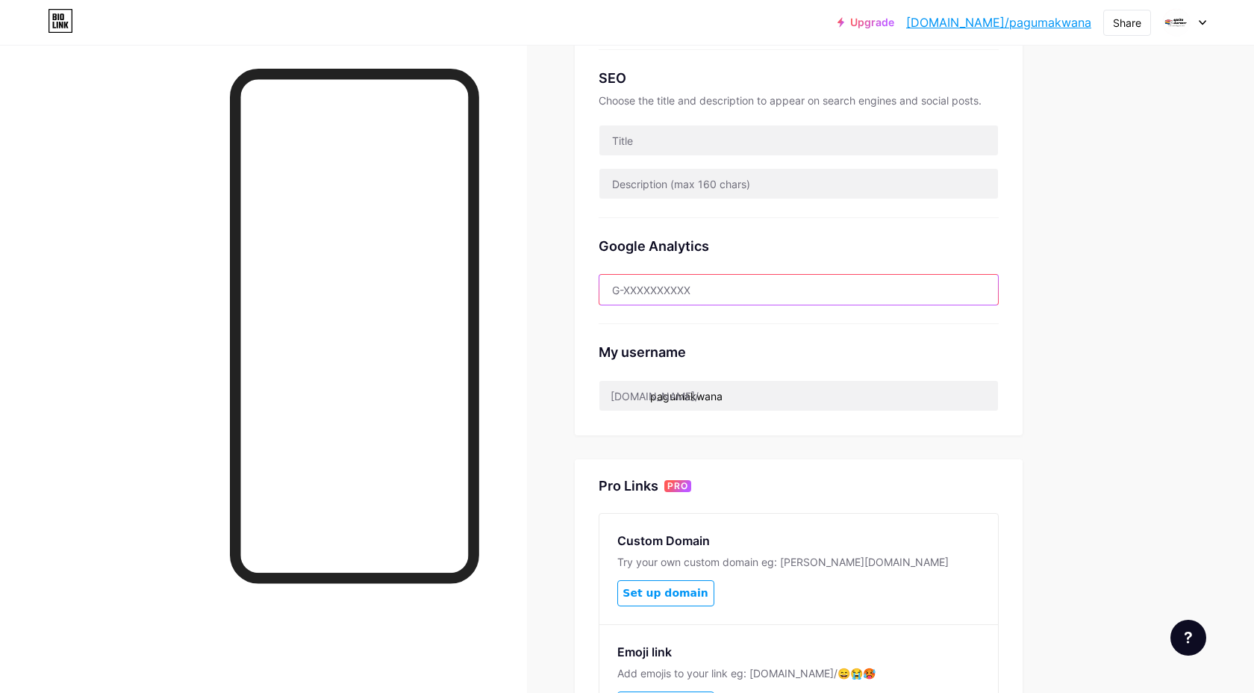
click at [730, 292] on input "text" at bounding box center [798, 290] width 399 height 30
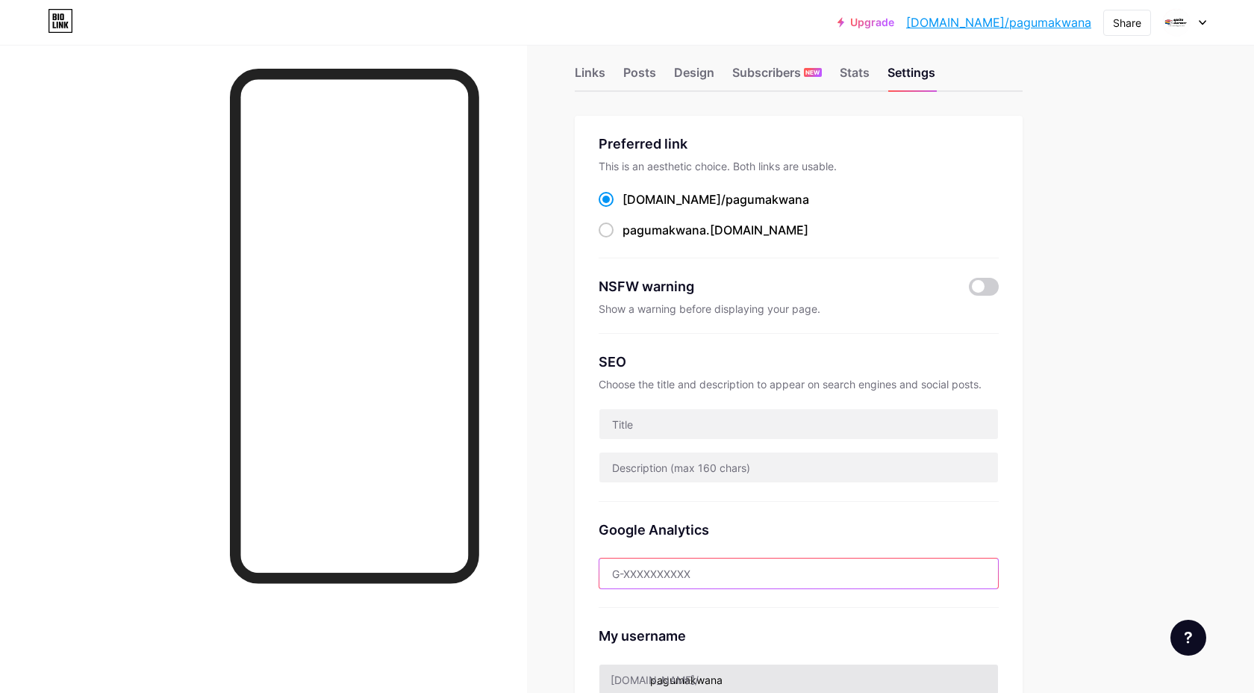
scroll to position [0, 0]
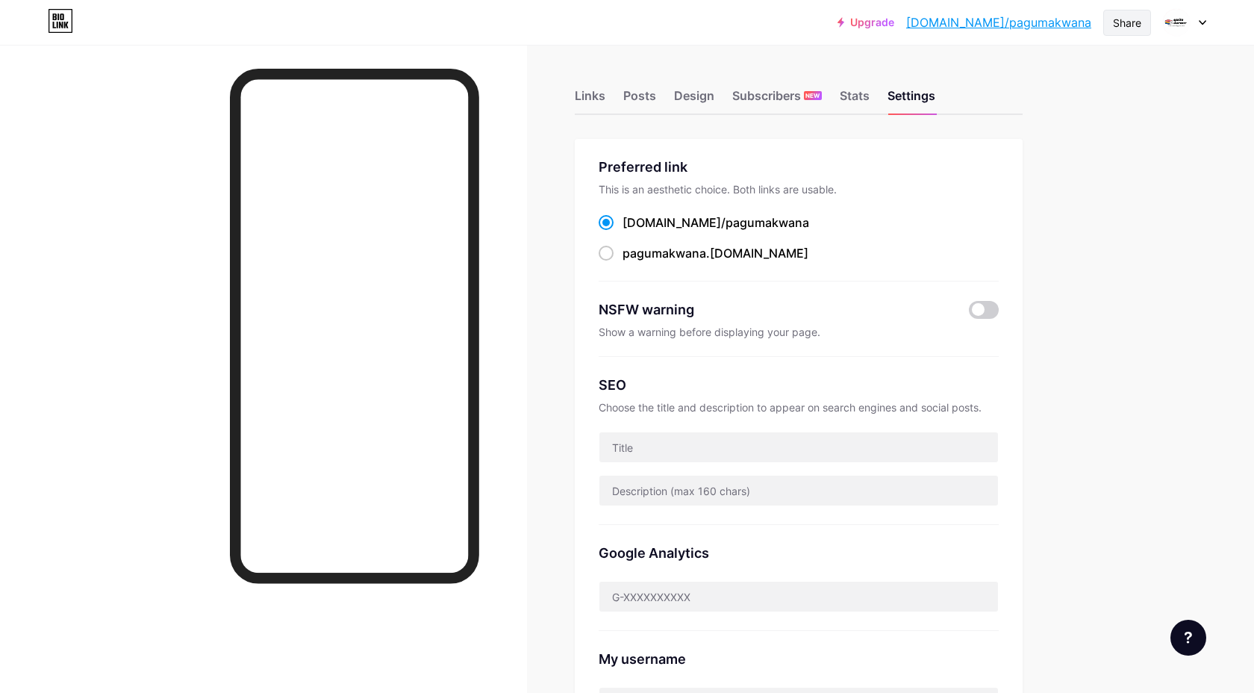
click at [1116, 28] on div "Share" at bounding box center [1127, 23] width 28 height 16
click at [1035, 145] on div "Add to my socials" at bounding box center [1028, 149] width 102 height 18
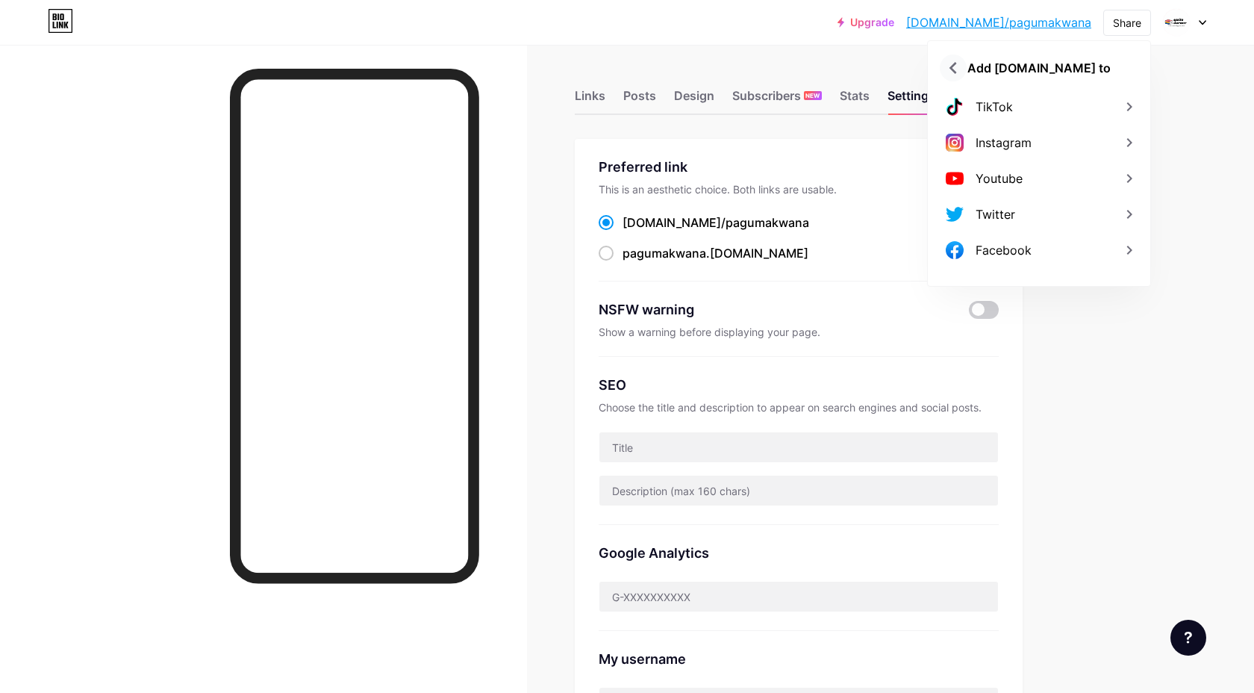
click at [953, 60] on icon at bounding box center [953, 68] width 24 height 24
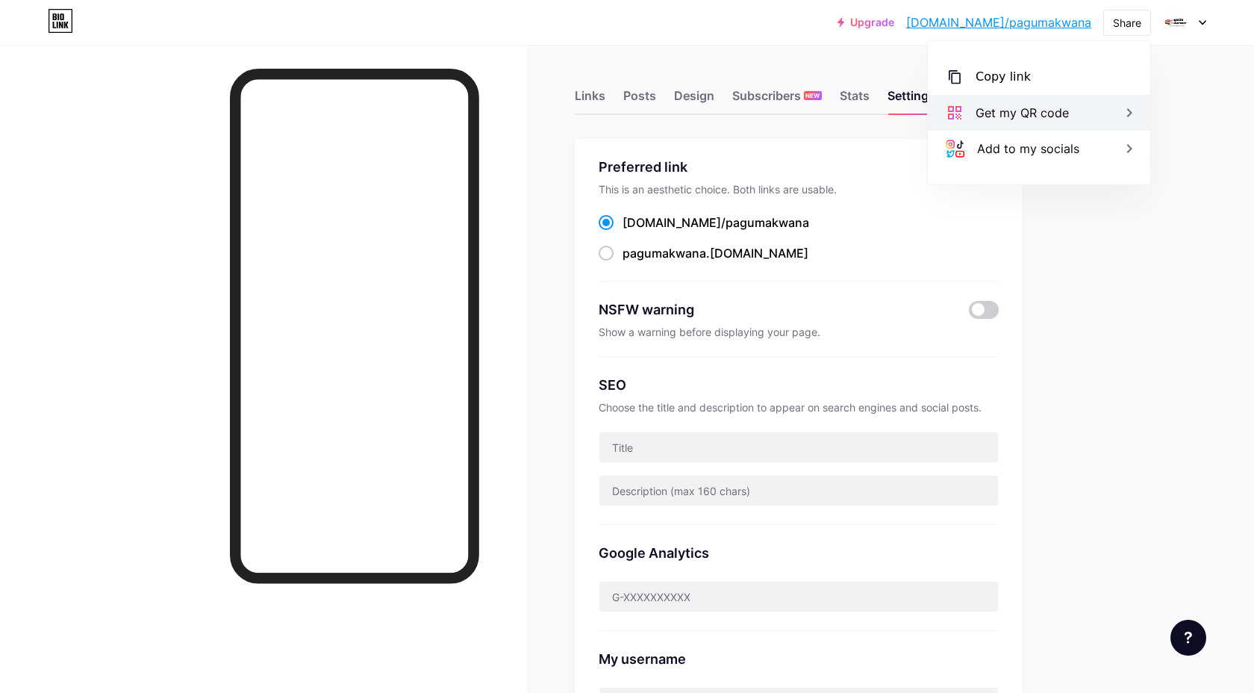
click at [1011, 120] on div "Get my QR code" at bounding box center [1022, 113] width 93 height 18
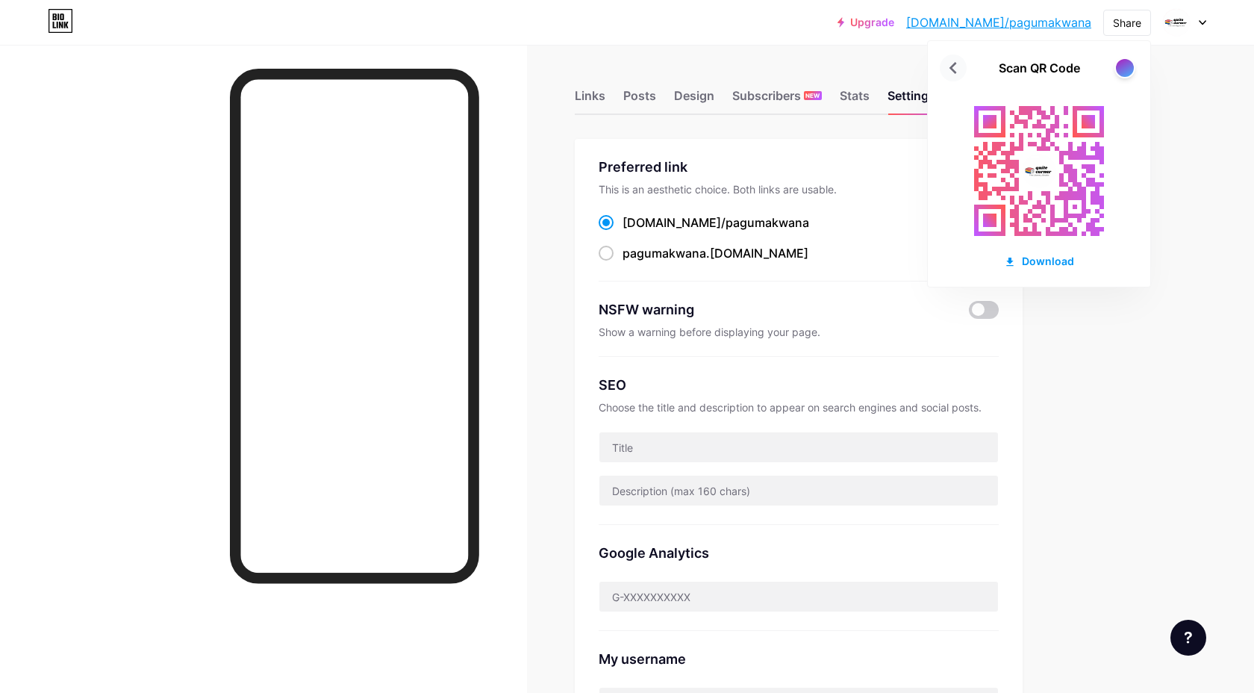
click at [952, 68] on icon at bounding box center [953, 68] width 24 height 24
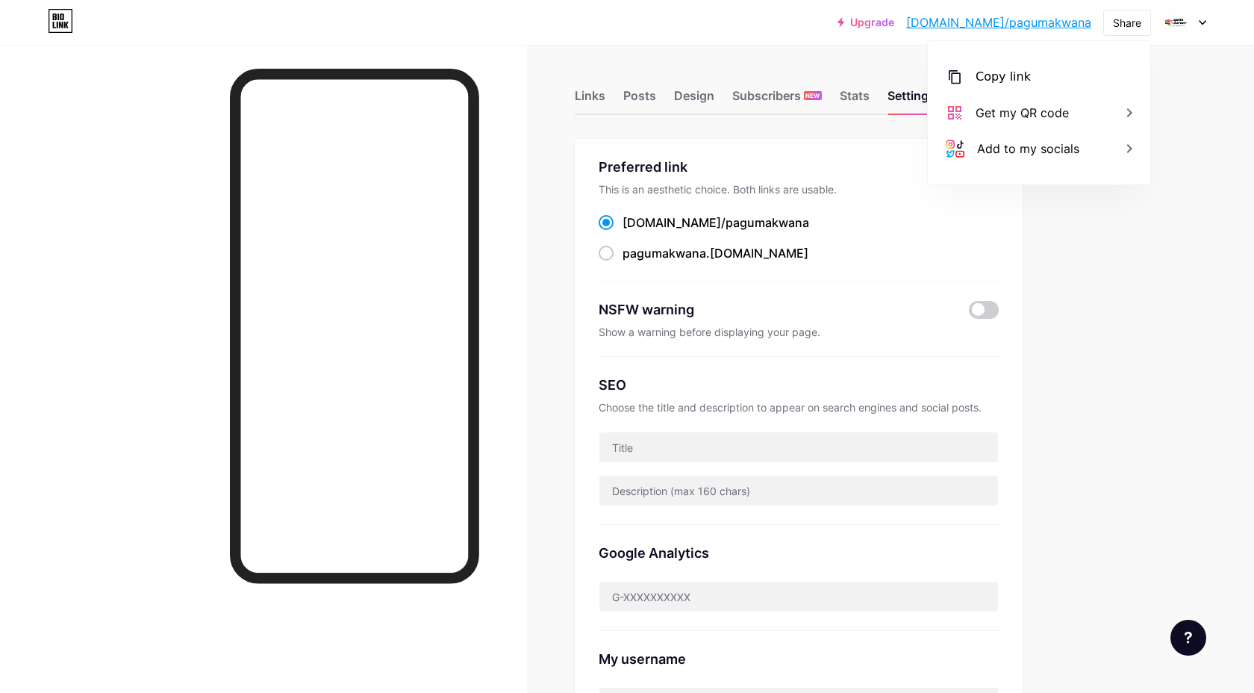
click at [1191, 28] on div at bounding box center [1184, 22] width 43 height 27
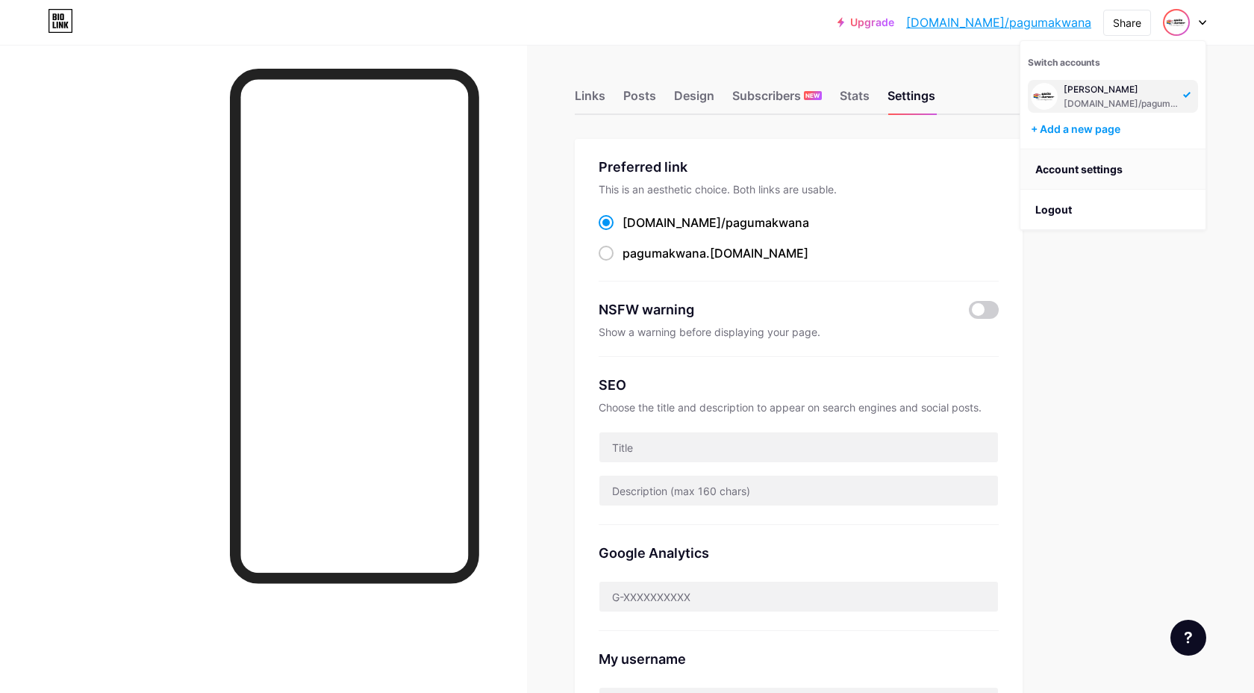
click at [1090, 178] on link "Account settings" at bounding box center [1113, 169] width 185 height 40
click at [590, 85] on div "Links Posts Design Subscribers NEW Stats Settings" at bounding box center [799, 89] width 448 height 52
click at [590, 94] on div "Links" at bounding box center [590, 100] width 31 height 27
